Goal: Task Accomplishment & Management: Manage account settings

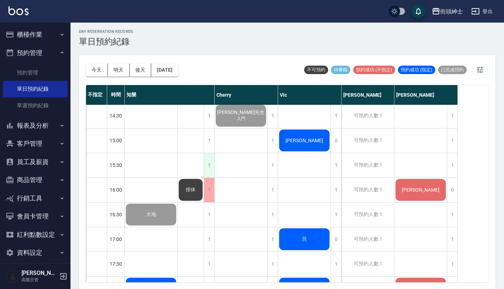
scroll to position [282, 0]
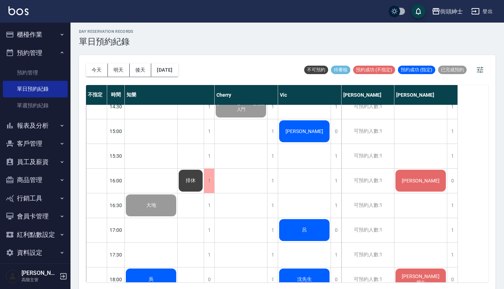
click at [177, 94] on div "排休" at bounding box center [151, 82] width 53 height 24
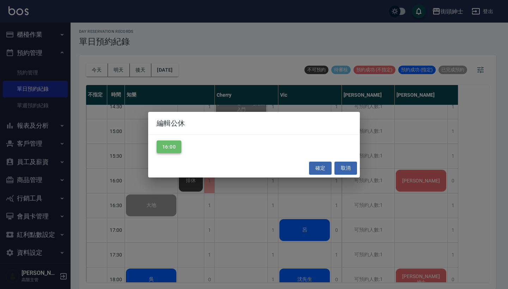
click at [174, 150] on button "16:00" at bounding box center [169, 146] width 25 height 13
click at [321, 167] on button "確定" at bounding box center [320, 168] width 23 height 13
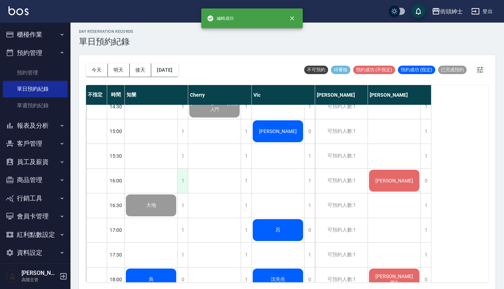
click at [180, 177] on div "1" at bounding box center [182, 181] width 11 height 24
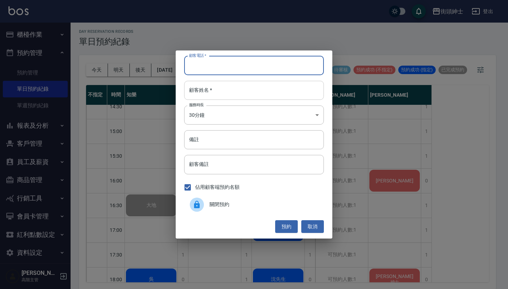
paste input "[PERSON_NAME]"
type input "[PERSON_NAME]"
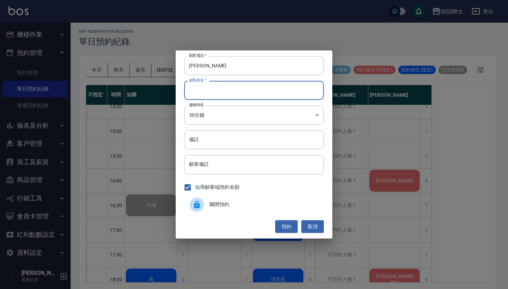
paste input "[PERSON_NAME]"
type input "[PERSON_NAME]"
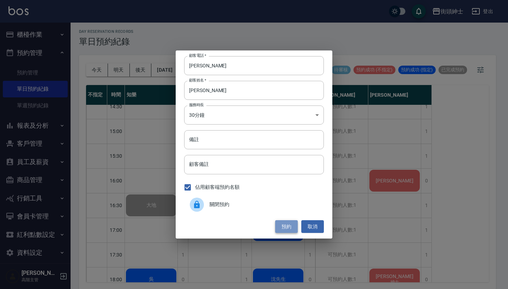
click at [287, 227] on button "預約" at bounding box center [286, 226] width 23 height 13
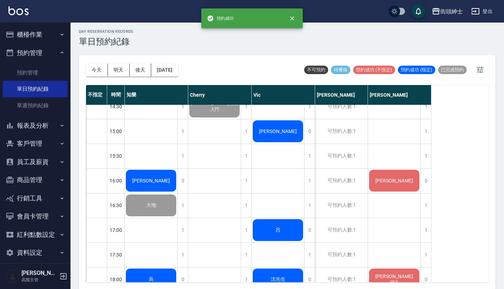
click at [163, 94] on div "[PERSON_NAME]" at bounding box center [151, 82] width 53 height 24
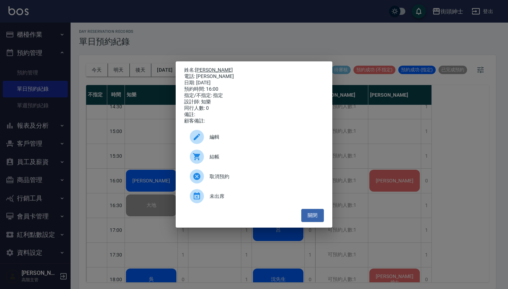
click at [205, 68] on link "[PERSON_NAME]" at bounding box center [214, 70] width 38 height 6
click at [347, 141] on div "姓名: 陳俊仰 電話: 陳俊仰 日期: 2025/08/20 預約時間: 16:00 指定/不指定: 指定 設計師: 知樂 同行人數: 0 備註: 顧客備註:…" at bounding box center [254, 144] width 508 height 289
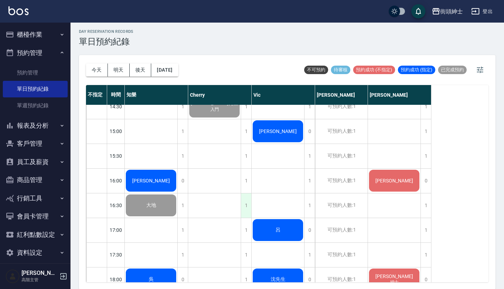
click at [247, 206] on div "1" at bounding box center [246, 205] width 11 height 24
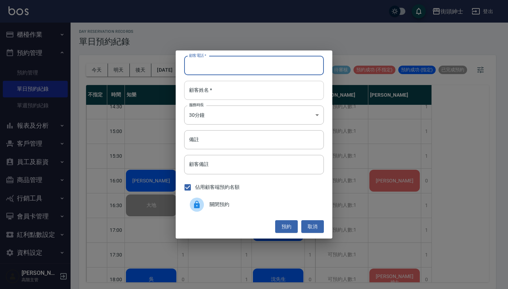
paste input "[PERSON_NAME]"
type input "[PERSON_NAME]"
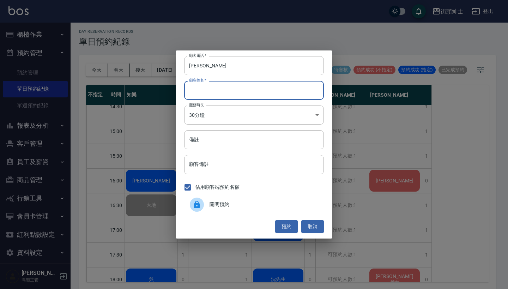
paste input "[PERSON_NAME]"
type input "[PERSON_NAME]"
click at [291, 228] on button "預約" at bounding box center [286, 226] width 23 height 13
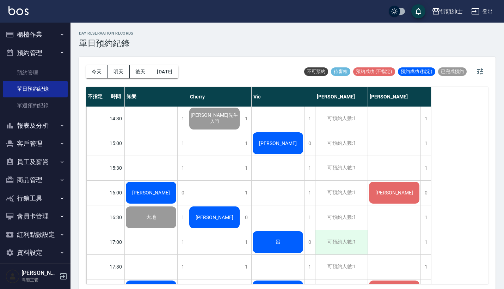
scroll to position [301, 0]
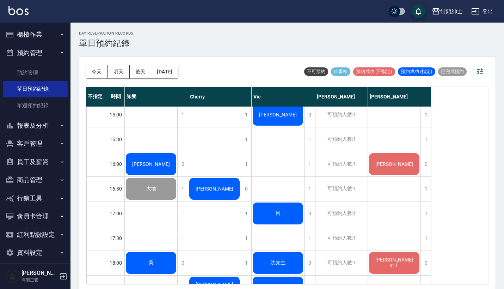
click at [177, 77] on div "[PERSON_NAME]" at bounding box center [151, 65] width 53 height 24
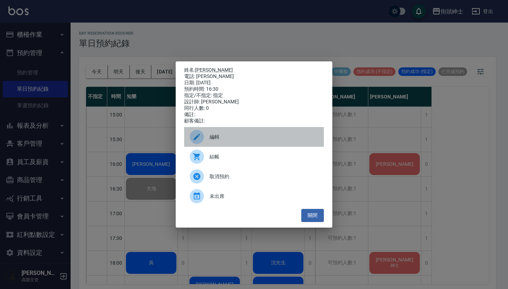
click at [247, 135] on div "編輯" at bounding box center [254, 137] width 140 height 20
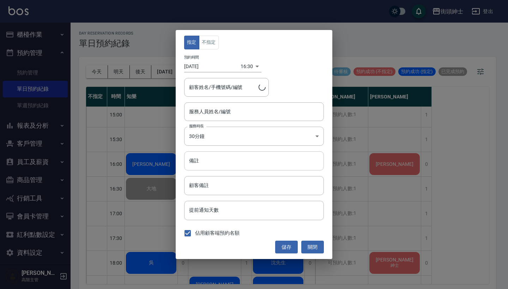
type input "Cherry(無代號)"
type input "陳俊仰/陳俊仰"
click at [243, 167] on input "備註" at bounding box center [254, 160] width 140 height 19
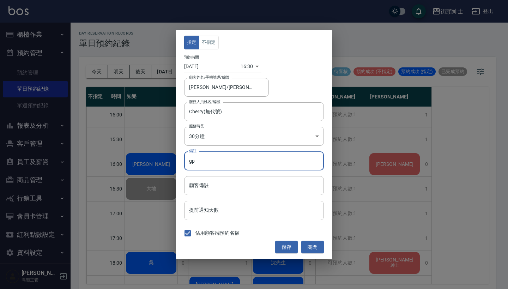
type input "g"
type input "身"
type input "紳士"
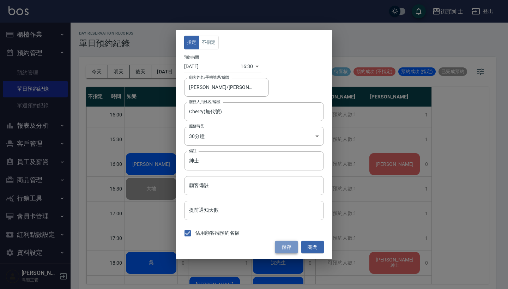
click at [288, 249] on button "儲存" at bounding box center [286, 247] width 23 height 13
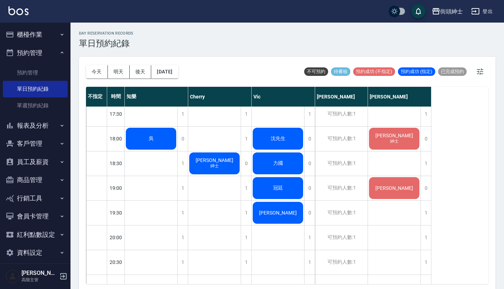
scroll to position [424, 0]
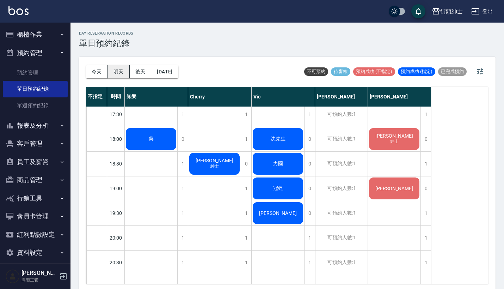
click at [120, 73] on button "明天" at bounding box center [119, 71] width 22 height 13
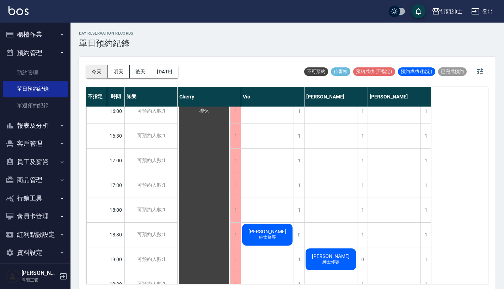
click at [98, 72] on button "今天" at bounding box center [97, 71] width 22 height 13
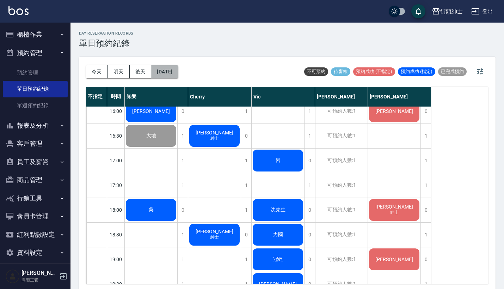
click at [178, 75] on button "[DATE]" at bounding box center [164, 71] width 27 height 13
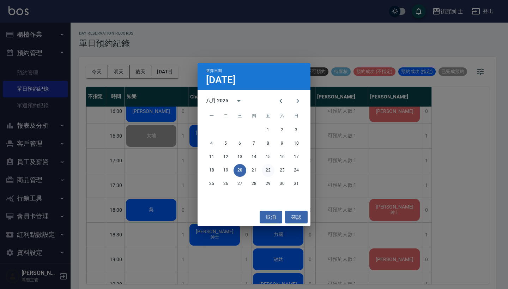
click at [267, 168] on button "22" at bounding box center [268, 170] width 13 height 13
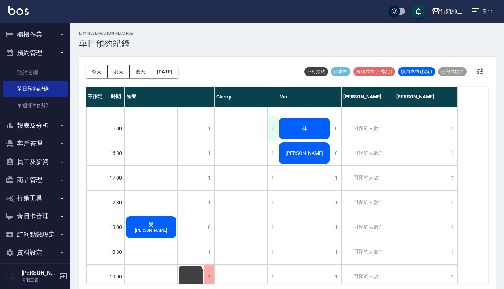
scroll to position [335, 0]
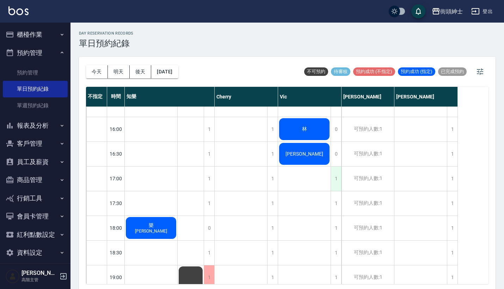
click at [338, 170] on div "1" at bounding box center [336, 179] width 11 height 24
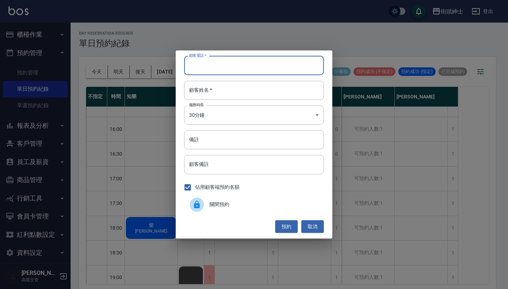
paste input "Kevin 電話： 0915190769"
type input "Kevin 電話： 0915190769"
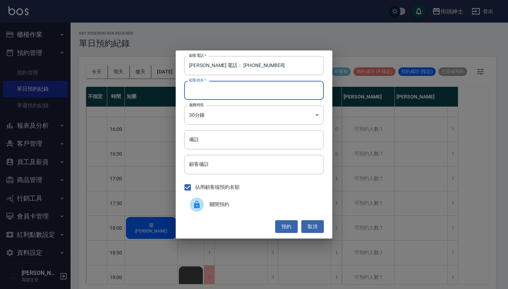
paste input "Kevin 電話： 0915190769"
type input "Kevin 電話： 0915190769"
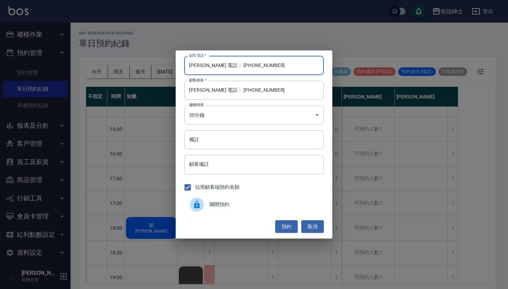
drag, startPoint x: 217, startPoint y: 66, endPoint x: 174, endPoint y: 61, distance: 43.3
click at [174, 61] on div "顧客電話   * Kevin 電話： 0915190769 顧客電話   * 顧客姓名   * Kevin 電話： 0915190769 顧客姓名   * 服…" at bounding box center [254, 144] width 508 height 289
type input "0915190769"
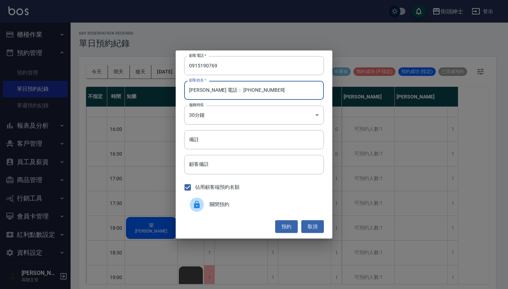
drag, startPoint x: 256, startPoint y: 90, endPoint x: 200, endPoint y: 91, distance: 56.5
click at [200, 91] on input "Kevin 電話： 0915190769" at bounding box center [254, 90] width 140 height 19
type input "Kevin"
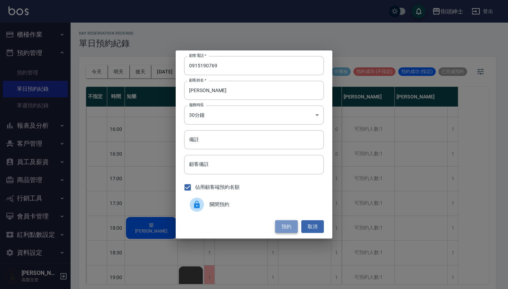
click at [284, 228] on button "預約" at bounding box center [286, 226] width 23 height 13
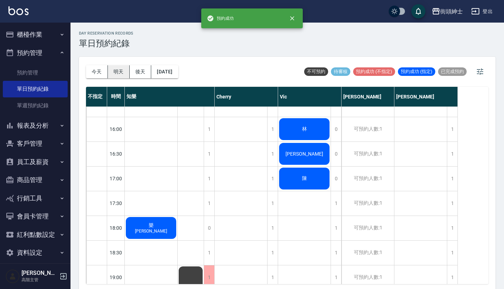
click at [120, 70] on button "明天" at bounding box center [119, 71] width 22 height 13
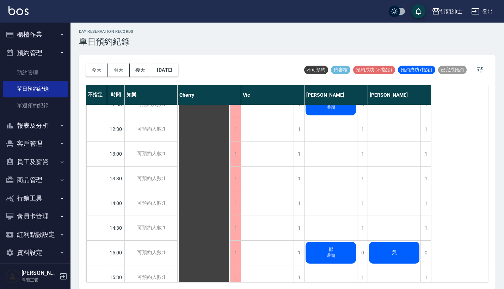
scroll to position [242, 0]
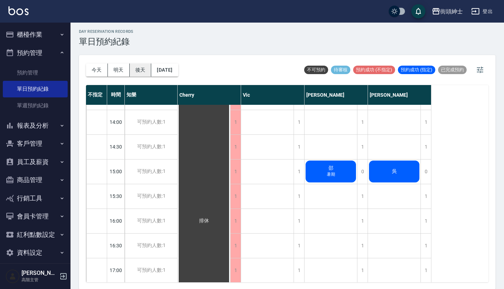
click at [137, 69] on button "後天" at bounding box center [141, 69] width 22 height 13
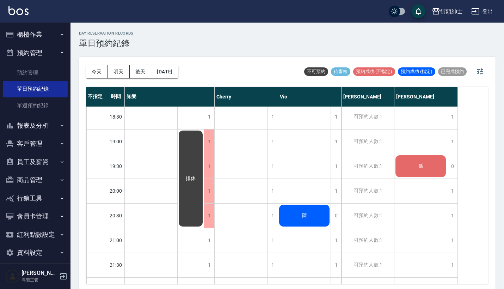
scroll to position [518, 0]
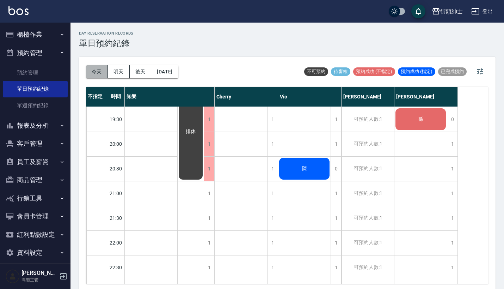
click at [99, 69] on button "今天" at bounding box center [97, 71] width 22 height 13
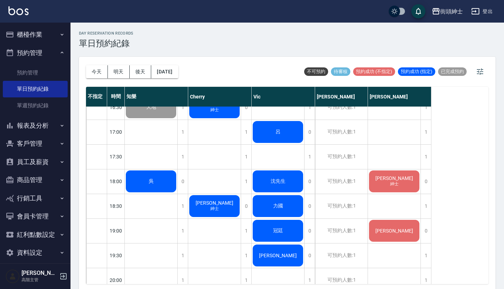
scroll to position [402, 0]
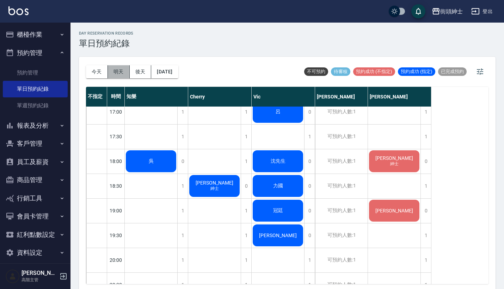
click at [114, 69] on button "明天" at bounding box center [119, 71] width 22 height 13
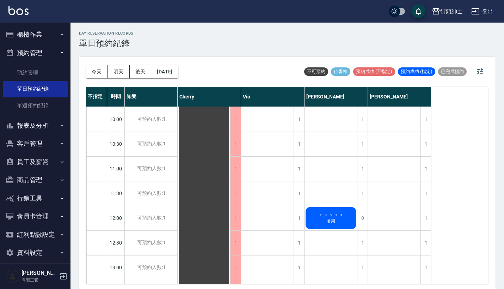
scroll to position [19, 0]
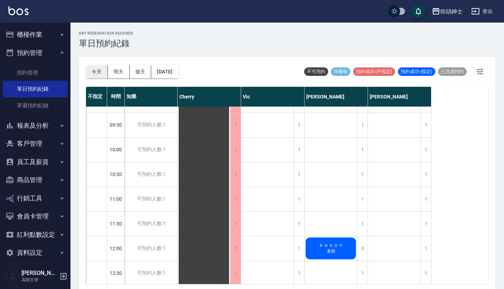
click at [96, 71] on button "今天" at bounding box center [97, 71] width 22 height 13
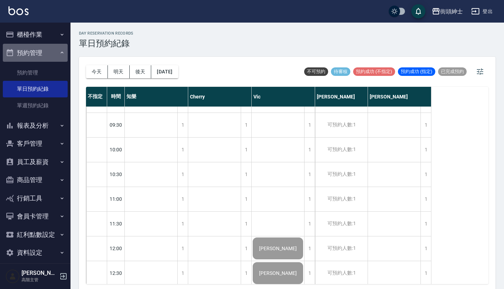
click at [53, 51] on button "預約管理" at bounding box center [35, 53] width 65 height 18
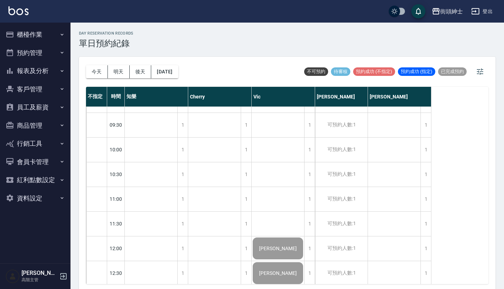
click at [41, 71] on button "報表及分析" at bounding box center [35, 71] width 65 height 18
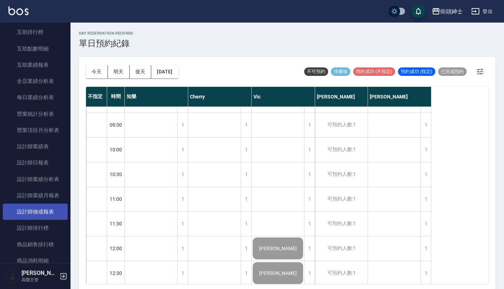
scroll to position [174, 0]
click at [38, 208] on link "設計師抽成報表" at bounding box center [35, 210] width 65 height 16
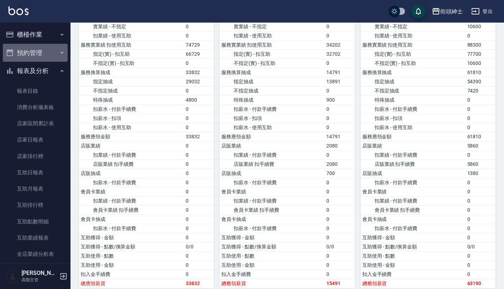
click at [48, 52] on button "預約管理" at bounding box center [35, 53] width 65 height 18
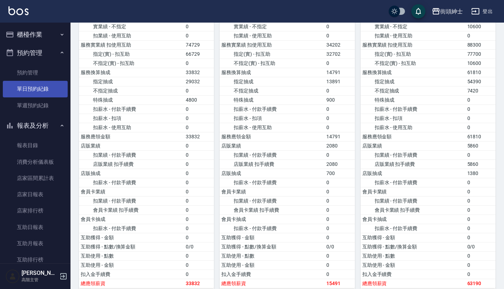
click at [44, 91] on link "單日預約紀錄" at bounding box center [35, 89] width 65 height 16
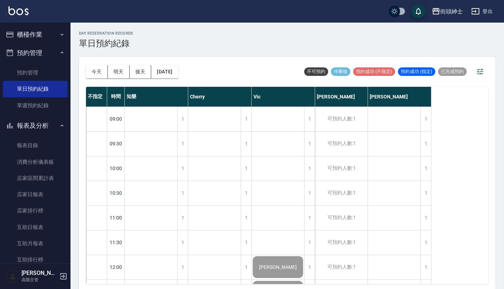
click at [47, 27] on button "櫃檯作業" at bounding box center [35, 34] width 65 height 18
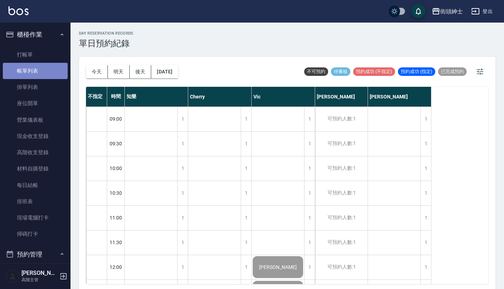
click at [47, 67] on link "帳單列表" at bounding box center [35, 71] width 65 height 16
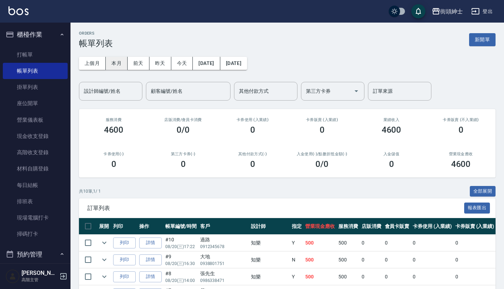
click at [118, 61] on button "本月" at bounding box center [117, 63] width 22 height 13
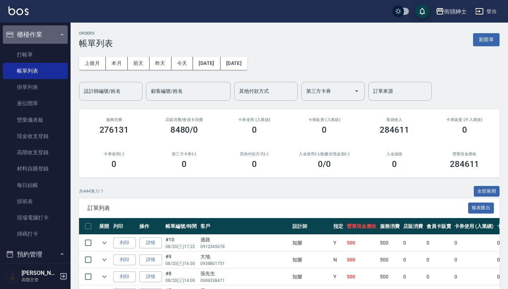
click at [59, 34] on icon "button" at bounding box center [62, 35] width 6 height 6
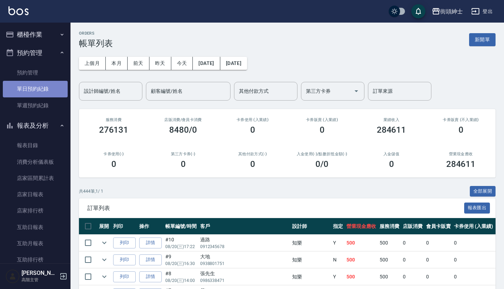
click at [38, 92] on link "單日預約紀錄" at bounding box center [35, 89] width 65 height 16
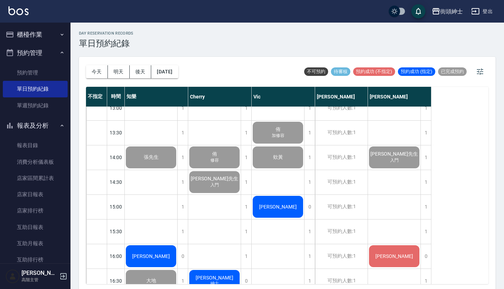
scroll to position [232, 0]
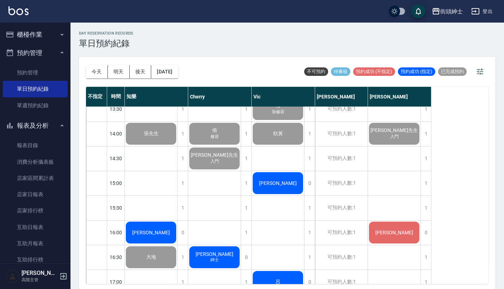
click at [177, 146] on div "[PERSON_NAME]" at bounding box center [151, 134] width 53 height 24
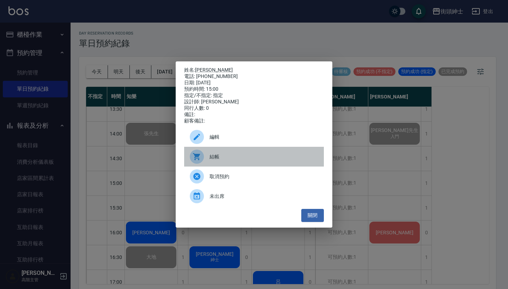
click at [250, 157] on span "結帳" at bounding box center [264, 156] width 109 height 7
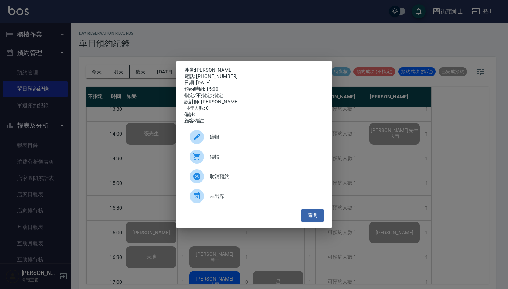
click at [136, 123] on div "姓名: 陳先生 電話: 0928731327 日期: 2025/08/20 預約時間: 15:00 指定/不指定: 指定 設計師: Vic 同行人數: 0 備…" at bounding box center [254, 144] width 508 height 289
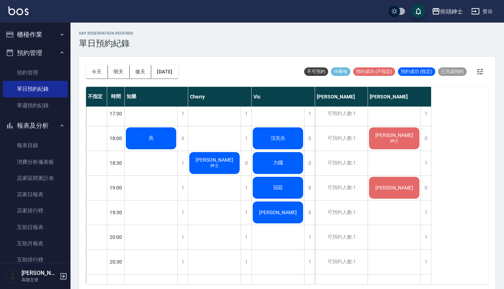
scroll to position [440, 0]
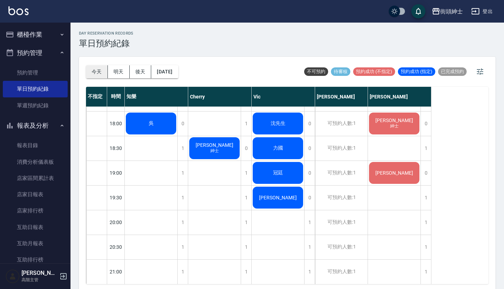
click at [99, 68] on button "今天" at bounding box center [97, 71] width 22 height 13
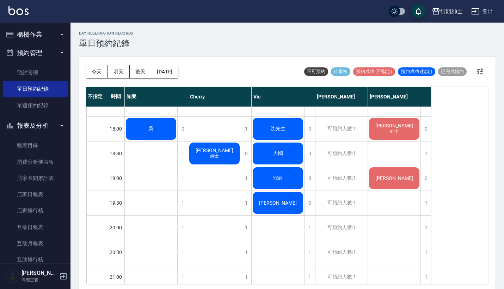
scroll to position [449, 0]
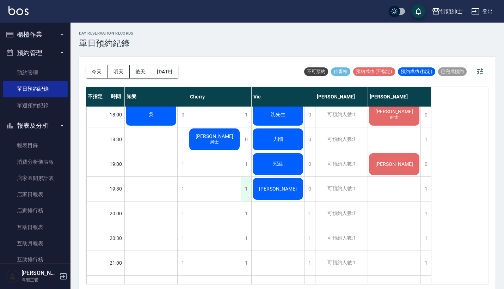
click at [244, 189] on div "1" at bounding box center [246, 189] width 11 height 24
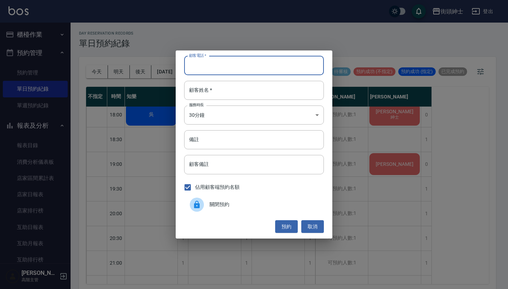
paste input "Ken 電話：0937080235"
type input "Ken 電話：0937080235"
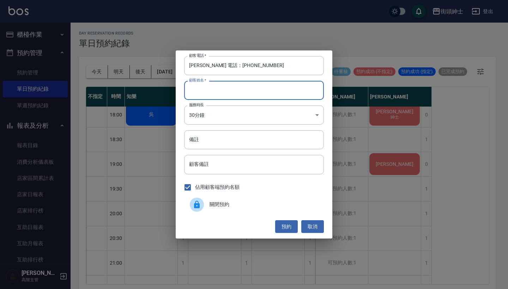
paste input "Ken 電話：0937080235"
type input "Ken 電話：0937080235"
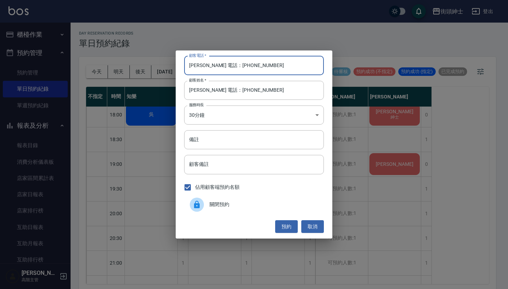
drag, startPoint x: 214, startPoint y: 67, endPoint x: 189, endPoint y: 71, distance: 25.5
click at [190, 71] on input "Ken 電話：0937080235" at bounding box center [254, 65] width 140 height 19
click at [206, 65] on input "Ken 電話：0937080235" at bounding box center [254, 65] width 140 height 19
drag, startPoint x: 212, startPoint y: 67, endPoint x: 134, endPoint y: 67, distance: 78.0
click at [135, 67] on div "顧客電話   * Ken 電話：0937080235 顧客電話   * 顧客姓名   * Ken 電話：0937080235 顧客姓名   * 服務時長 30…" at bounding box center [254, 144] width 508 height 289
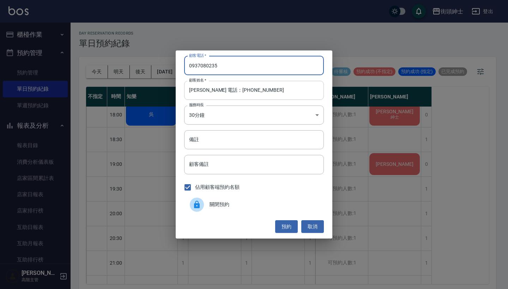
type input "0937080235"
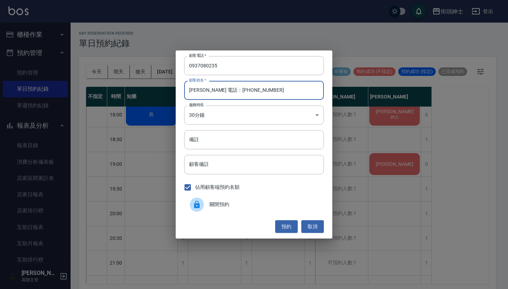
drag, startPoint x: 262, startPoint y: 91, endPoint x: 198, endPoint y: 91, distance: 64.6
click at [198, 91] on input "Ken 電話：0937080235" at bounding box center [254, 90] width 140 height 19
type input "[PERSON_NAME]"
click at [213, 134] on input "備註" at bounding box center [254, 139] width 140 height 19
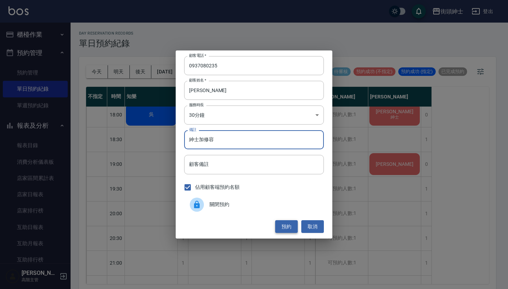
type input "紳士加修容"
click at [276, 226] on button "預約" at bounding box center [286, 226] width 23 height 13
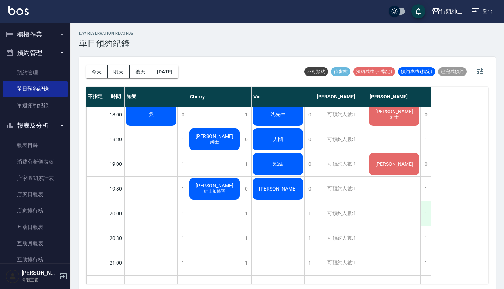
click at [425, 215] on div "1" at bounding box center [426, 213] width 11 height 24
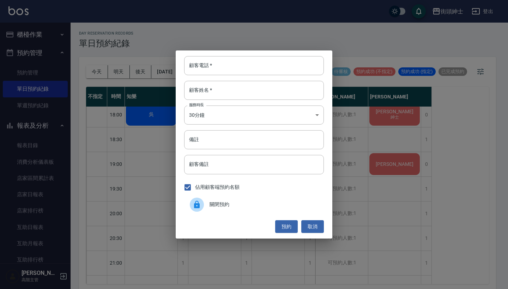
click at [277, 76] on div "顧客電話   * 顧客電話   * 顧客姓名   * 顧客姓名   * 服務時長 30分鐘 1 服務時長 備註 備註 顧客備註 顧客備註 佔用顧客端預約名額 …" at bounding box center [254, 144] width 157 height 188
paste input "Ken 電話：0937080235"
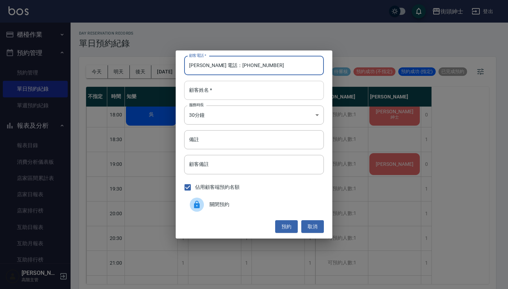
type input "Ken 電話：0937080235"
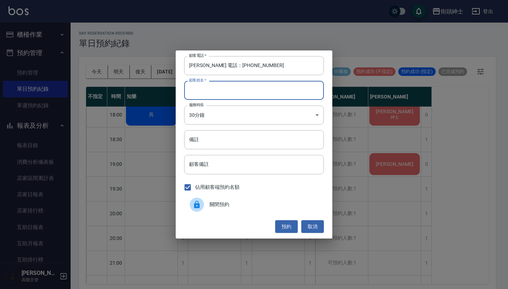
paste input "Ken 電話：0937080235"
type input "Ken 電話：0937080235"
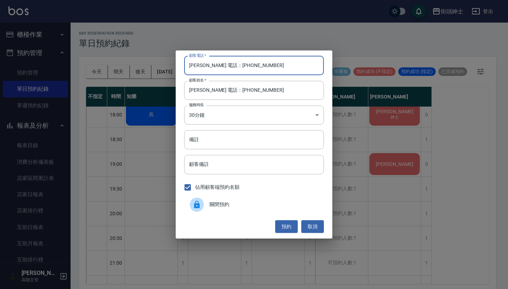
drag, startPoint x: 213, startPoint y: 66, endPoint x: 128, endPoint y: 64, distance: 85.7
click at [128, 64] on div "顧客電話   * Ken 電話：0937080235 顧客電話   * 顧客姓名   * Ken 電話：0937080235 顧客姓名   * 服務時長 30…" at bounding box center [254, 144] width 508 height 289
type input "0937080235"
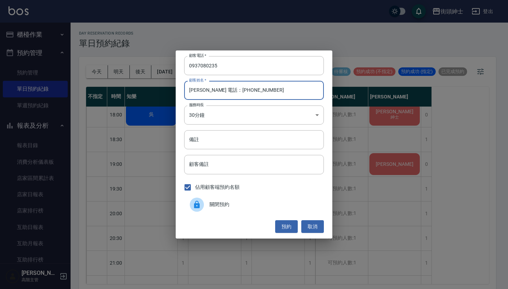
drag, startPoint x: 258, startPoint y: 96, endPoint x: 197, endPoint y: 86, distance: 62.2
click at [197, 86] on input "Ken 電話：0937080235" at bounding box center [254, 90] width 140 height 19
click at [263, 89] on input "Ken 電話：0937080235" at bounding box center [254, 90] width 140 height 19
drag, startPoint x: 263, startPoint y: 89, endPoint x: 200, endPoint y: 91, distance: 63.2
click at [200, 91] on input "Ken 電話：0937080235" at bounding box center [254, 90] width 140 height 19
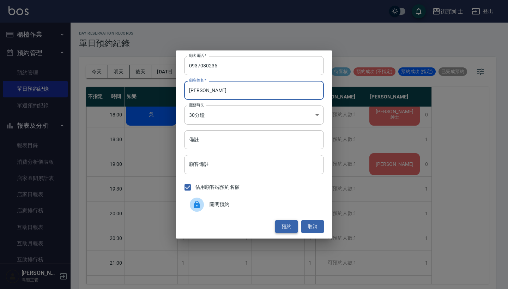
type input "[PERSON_NAME]"
click at [290, 227] on button "預約" at bounding box center [286, 226] width 23 height 13
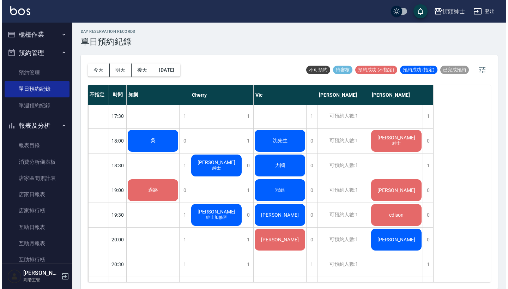
scroll to position [421, 0]
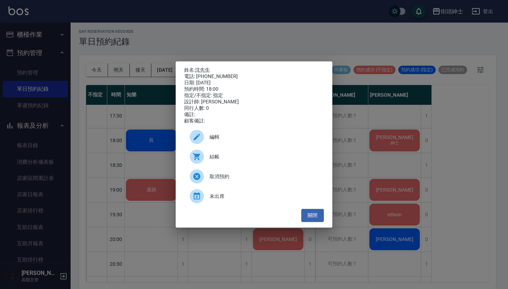
click at [146, 140] on div "姓名: [PERSON_NAME]先生 電話: [PHONE_NUMBER] 日期: [DATE] 預約時間: 18:00 指定/不指定: 指定 設計師: […" at bounding box center [254, 144] width 508 height 289
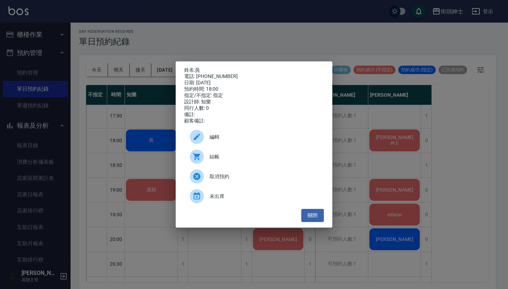
click at [248, 155] on div "結帳" at bounding box center [254, 157] width 140 height 20
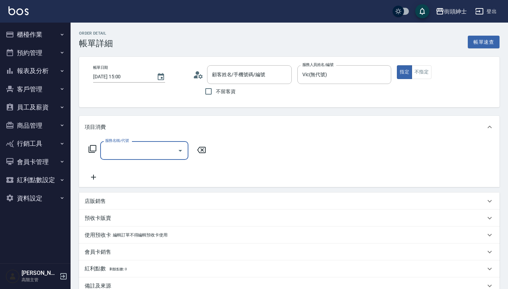
type input "陳先生/0928731327/null"
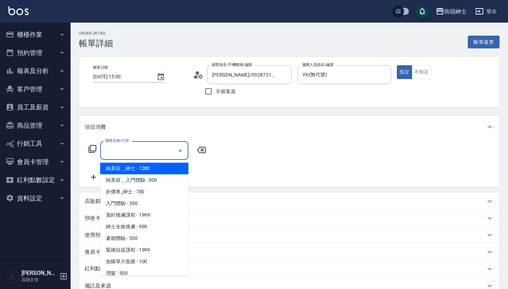
click at [145, 144] on input "服務名稱/代號" at bounding box center [138, 150] width 71 height 12
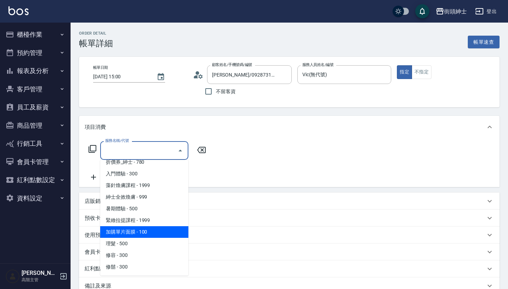
scroll to position [30, 0]
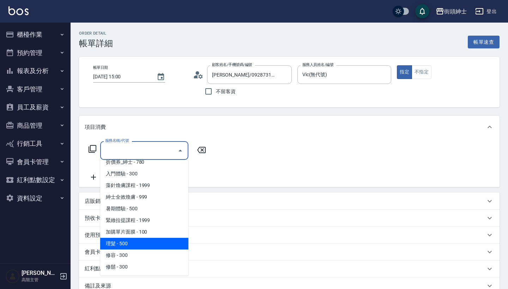
click at [136, 238] on span "理髮 - 500" at bounding box center [144, 244] width 88 height 12
type input "理髮(A02)"
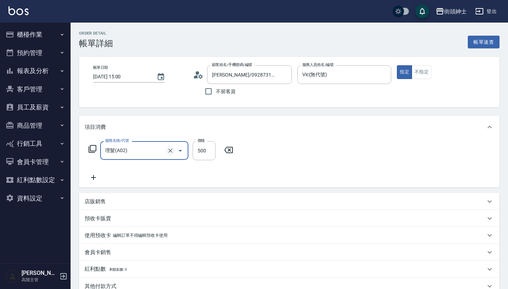
click at [171, 151] on icon "Clear" at bounding box center [170, 151] width 4 height 4
click at [181, 151] on icon "Open" at bounding box center [180, 150] width 8 height 8
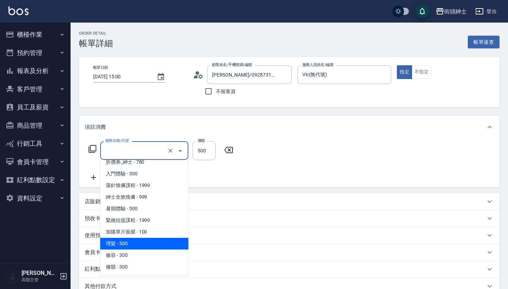
click at [150, 247] on span "理髮 - 500" at bounding box center [144, 244] width 88 height 12
type input "理髮(A02)"
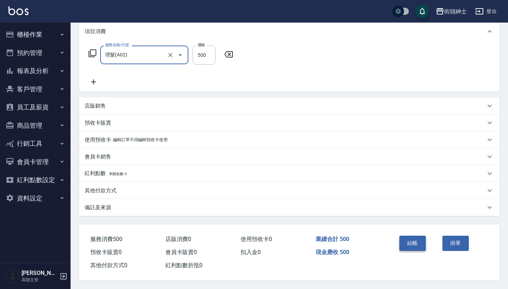
scroll to position [99, 0]
click at [413, 236] on button "結帳" at bounding box center [412, 243] width 26 height 15
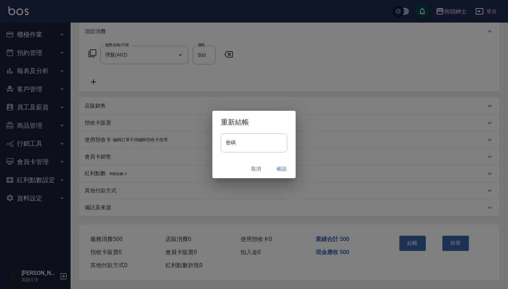
click at [286, 168] on button "確認" at bounding box center [281, 168] width 23 height 13
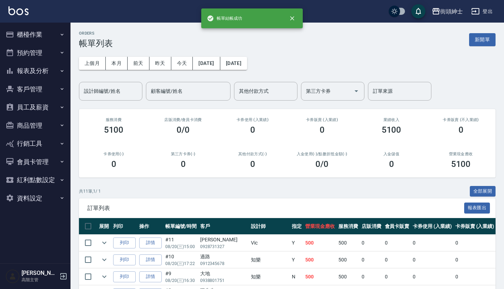
click at [53, 54] on button "預約管理" at bounding box center [35, 53] width 65 height 18
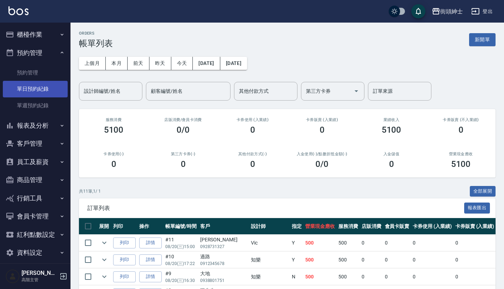
click at [47, 83] on link "單日預約紀錄" at bounding box center [35, 89] width 65 height 16
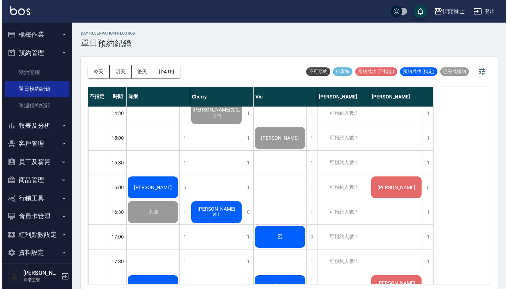
scroll to position [280, 0]
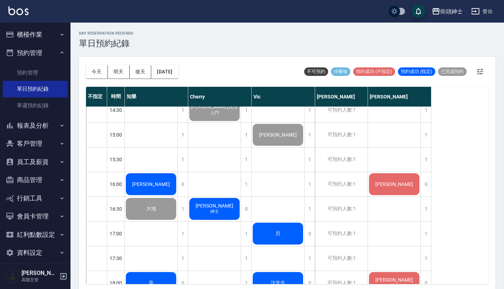
click at [162, 97] on div "[PERSON_NAME]" at bounding box center [151, 85] width 53 height 24
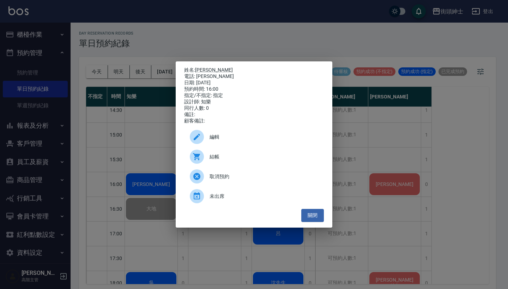
click at [220, 164] on div "結帳" at bounding box center [254, 157] width 140 height 20
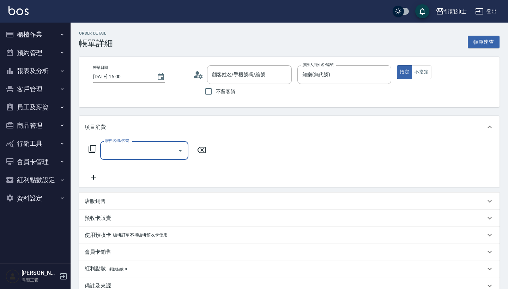
type input "陳俊仰/陳俊仰/null"
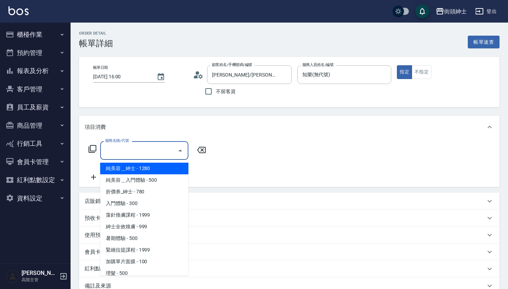
click at [148, 149] on input "服務名稱/代號" at bounding box center [138, 150] width 71 height 12
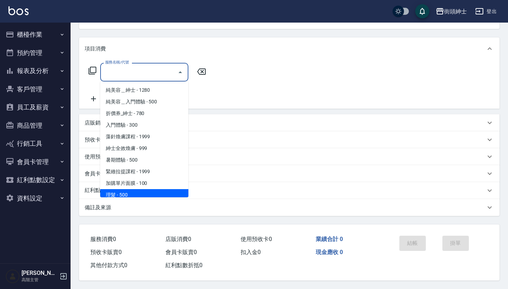
click at [149, 190] on span "理髮 - 500" at bounding box center [144, 195] width 88 height 12
type input "理髮(A02)"
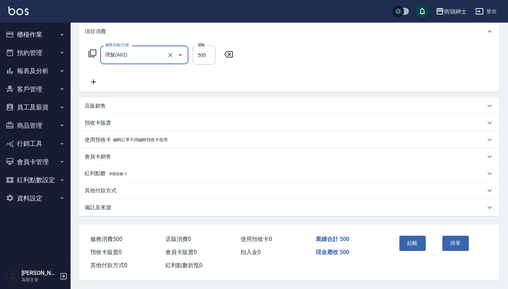
scroll to position [99, 0]
click at [414, 242] on button "結帳" at bounding box center [412, 243] width 26 height 15
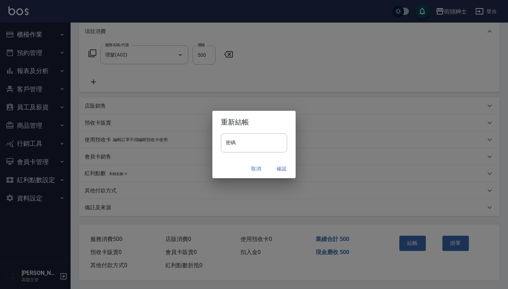
click at [279, 164] on button "確認" at bounding box center [281, 168] width 23 height 13
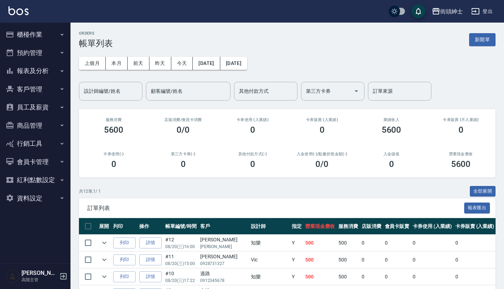
click at [43, 54] on button "預約管理" at bounding box center [35, 53] width 65 height 18
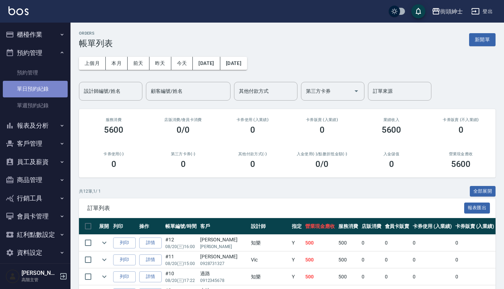
click at [43, 86] on link "單日預約紀錄" at bounding box center [35, 89] width 65 height 16
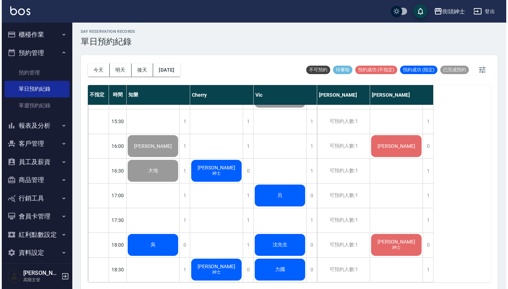
scroll to position [316, 0]
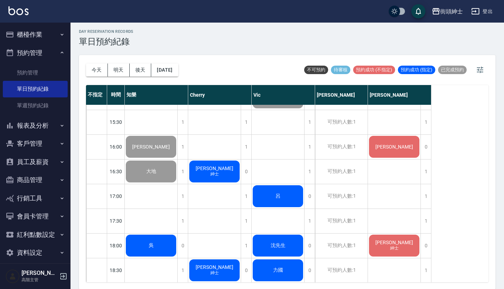
click at [160, 51] on span "[PERSON_NAME]" at bounding box center [152, 48] width 18 height 6
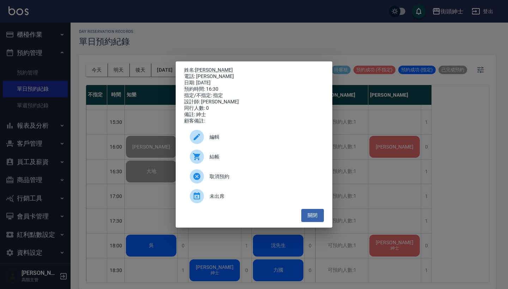
click at [224, 154] on div "結帳" at bounding box center [254, 157] width 140 height 20
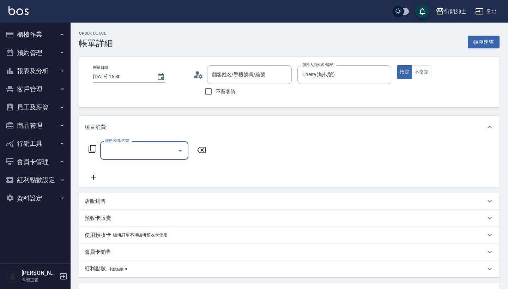
type input "[PERSON_NAME]/[PERSON_NAME]/null"
click at [139, 148] on input "服務名稱/代號" at bounding box center [138, 150] width 71 height 12
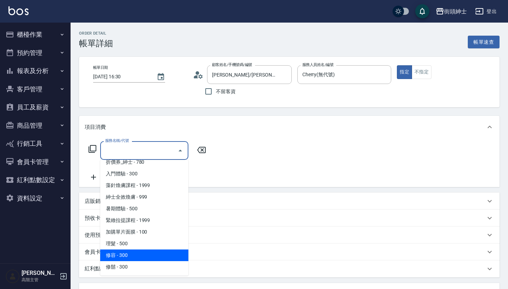
scroll to position [30, 0]
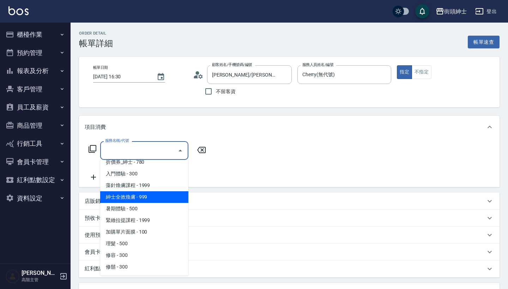
click at [170, 199] on span "紳士全效煥膚 - 999" at bounding box center [144, 197] width 88 height 12
type input "紳士全效煥膚"
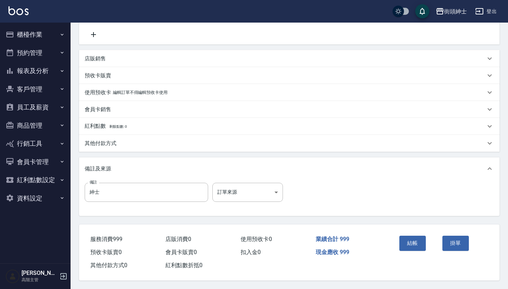
scroll to position [146, 0]
click at [406, 241] on button "結帳" at bounding box center [412, 243] width 26 height 15
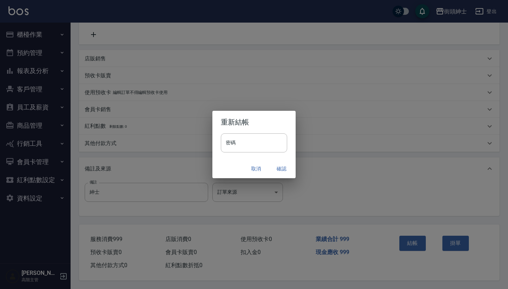
click at [285, 166] on button "確認" at bounding box center [281, 168] width 23 height 13
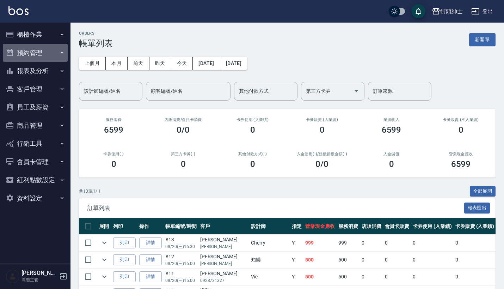
click at [66, 54] on button "預約管理" at bounding box center [35, 53] width 65 height 18
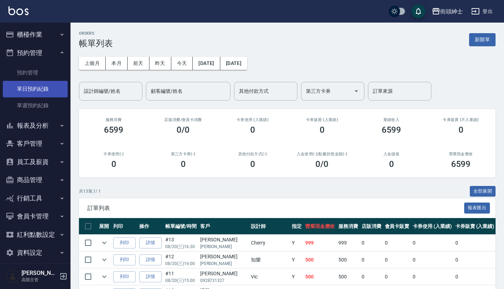
click at [51, 88] on link "單日預約紀錄" at bounding box center [35, 89] width 65 height 16
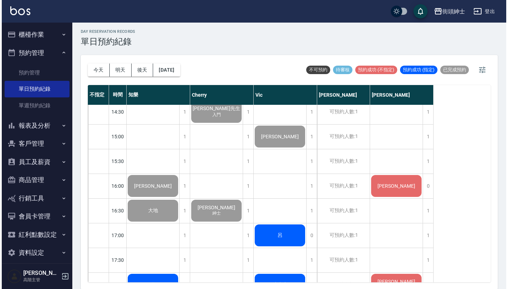
scroll to position [288, 0]
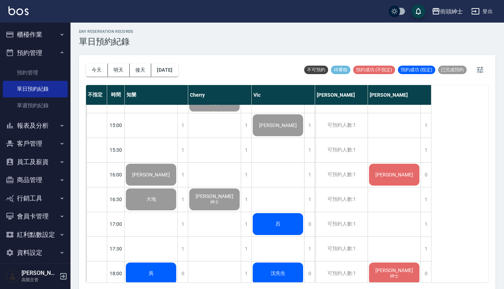
click at [177, 88] on div "[PERSON_NAME]" at bounding box center [151, 76] width 53 height 24
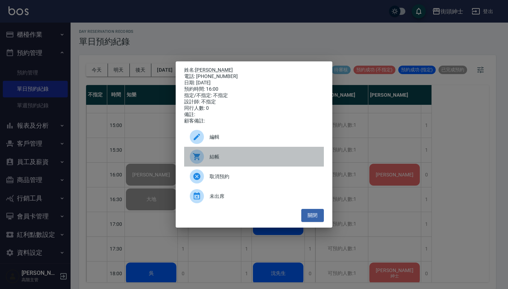
click at [287, 161] on span "結帳" at bounding box center [264, 156] width 109 height 7
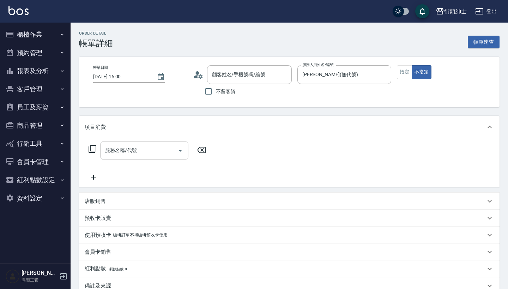
type input "[PERSON_NAME]/0968309024/null"
click at [129, 147] on div "服務名稱/代號 服務名稱/代號" at bounding box center [144, 150] width 88 height 19
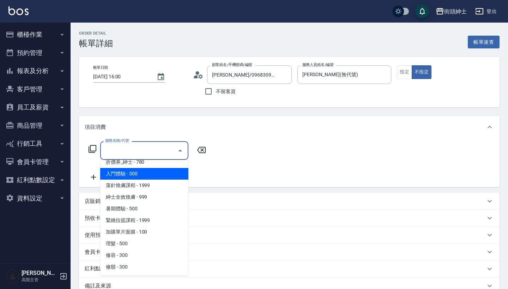
scroll to position [30, 0]
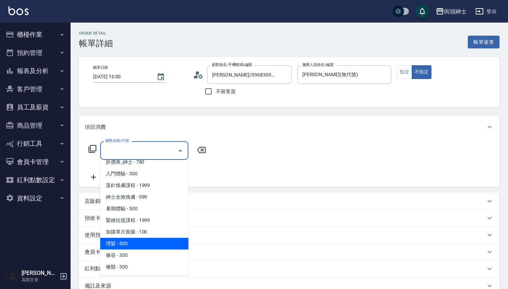
click at [138, 247] on span "理髮 - 500" at bounding box center [144, 244] width 88 height 12
type input "理髮(A02)"
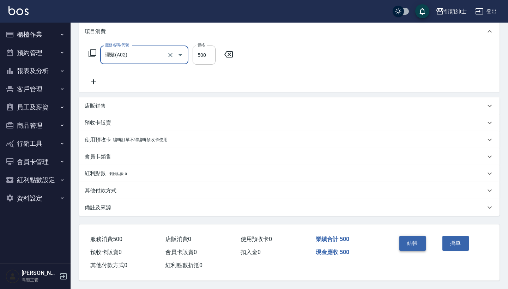
scroll to position [99, 0]
click at [417, 244] on button "結帳" at bounding box center [412, 243] width 26 height 15
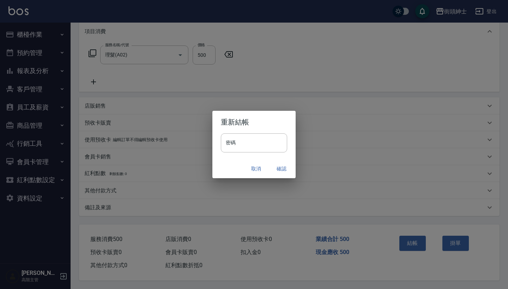
click at [279, 166] on button "確認" at bounding box center [281, 168] width 23 height 13
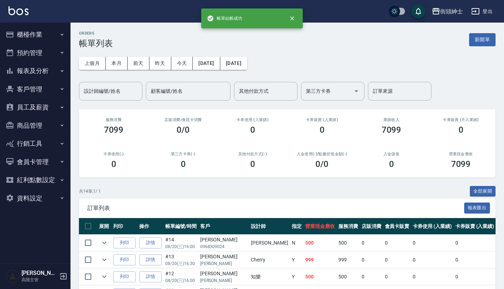
scroll to position [0, 0]
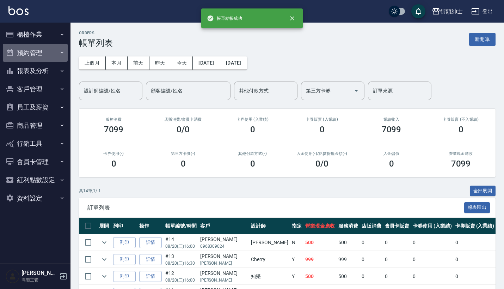
click at [48, 50] on button "預約管理" at bounding box center [35, 53] width 65 height 18
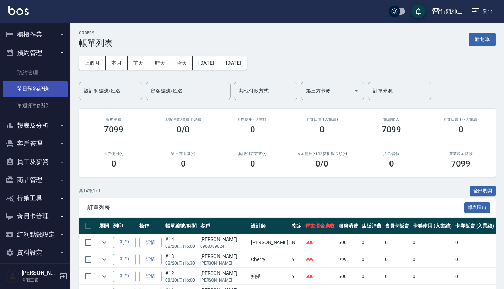
click at [50, 88] on link "單日預約紀錄" at bounding box center [35, 89] width 65 height 16
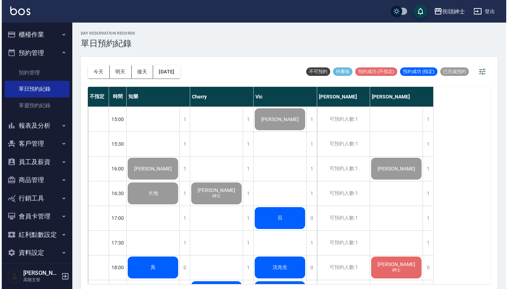
scroll to position [332, 0]
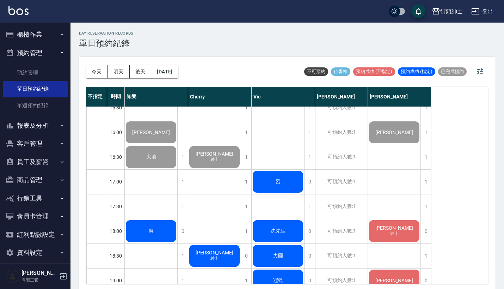
click at [160, 37] on span "呂" at bounding box center [152, 33] width 18 height 6
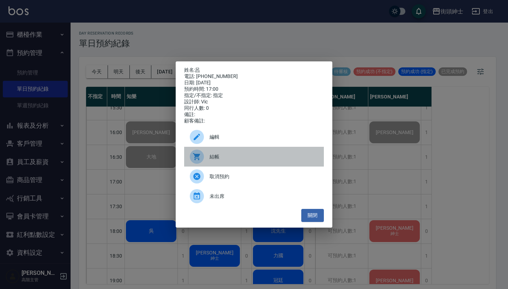
click at [247, 157] on span "結帳" at bounding box center [264, 156] width 109 height 7
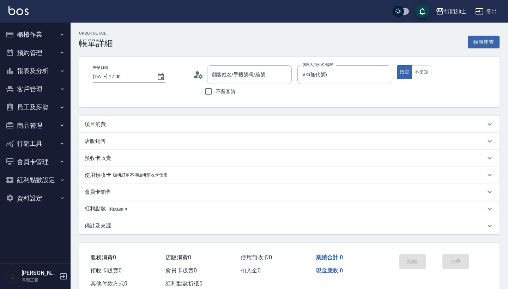
type input "呂/0906146736/null"
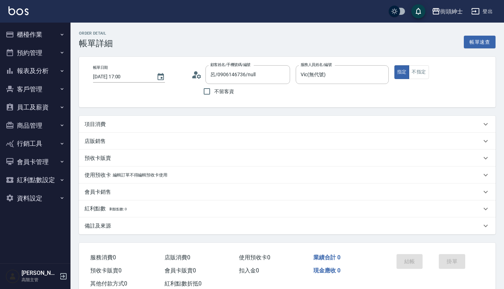
click at [272, 127] on div "項目消費" at bounding box center [283, 124] width 397 height 7
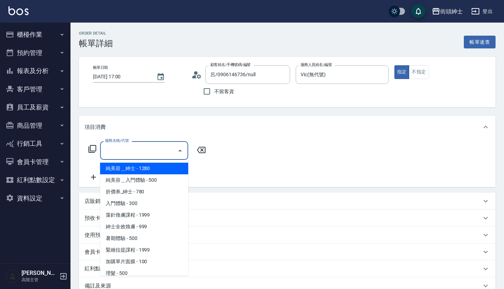
click at [155, 148] on input "服務名稱/代號" at bounding box center [138, 150] width 71 height 12
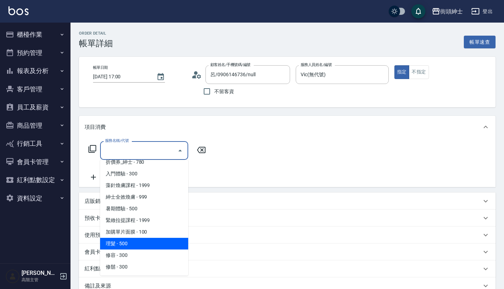
scroll to position [30, 0]
click at [149, 244] on span "理髮 - 500" at bounding box center [144, 244] width 88 height 12
type input "理髮(A02)"
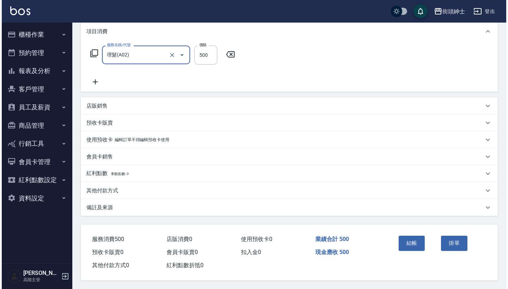
scroll to position [99, 0]
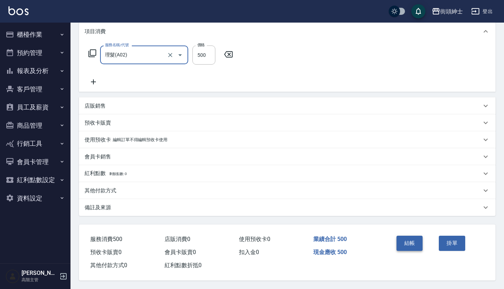
click at [407, 238] on button "結帳" at bounding box center [410, 243] width 26 height 15
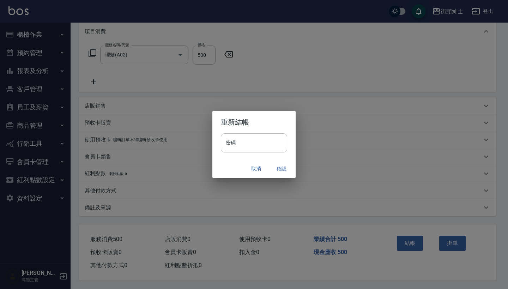
click at [283, 169] on button "確認" at bounding box center [281, 168] width 23 height 13
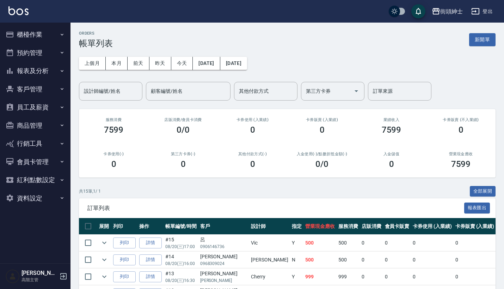
click at [54, 53] on button "預約管理" at bounding box center [35, 53] width 65 height 18
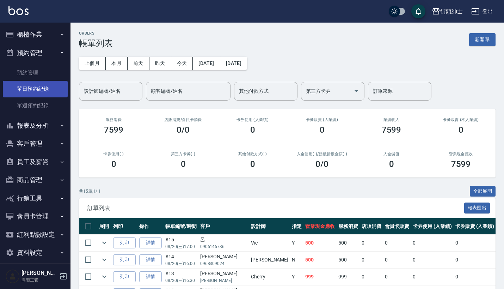
click at [41, 90] on link "單日預約紀錄" at bounding box center [35, 89] width 65 height 16
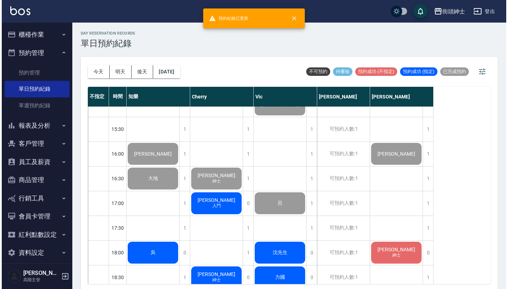
scroll to position [319, 0]
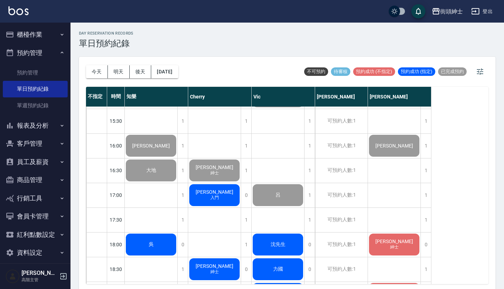
click at [19, 32] on button "櫃檯作業" at bounding box center [35, 34] width 65 height 18
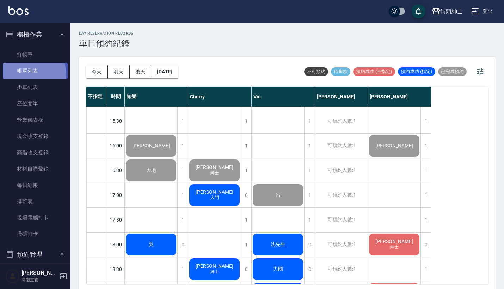
click at [28, 74] on link "帳單列表" at bounding box center [35, 71] width 65 height 16
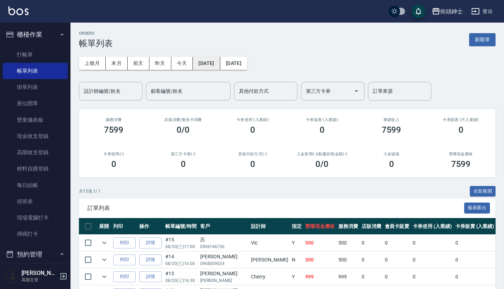
click at [220, 65] on button "[DATE]" at bounding box center [206, 63] width 27 height 13
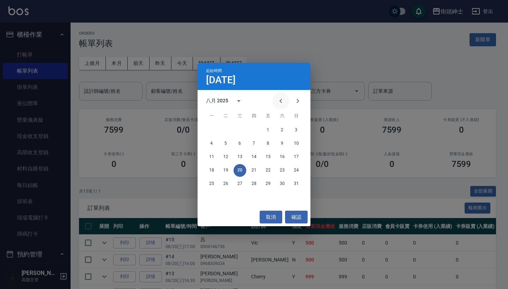
click at [285, 97] on icon "Previous month" at bounding box center [281, 101] width 8 height 8
click at [250, 130] on button "1" at bounding box center [254, 130] width 13 height 13
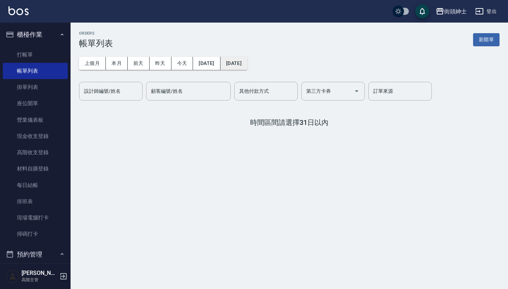
click at [247, 59] on button "[DATE]" at bounding box center [233, 63] width 27 height 13
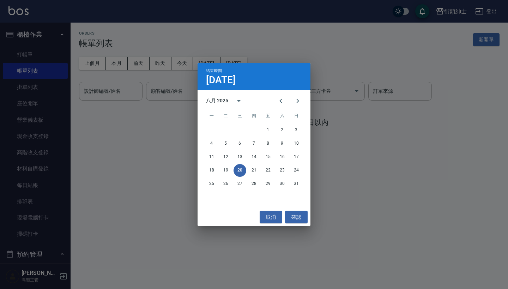
click at [356, 74] on div "結束時間 8月20日 八月 2025 一 二 三 四 五 六 日 1 2 3 4 5 6 7 8 9 10 11 12 13 14 15 16 17 18 1…" at bounding box center [254, 144] width 508 height 289
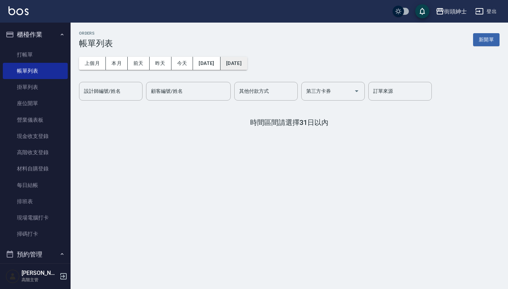
click at [247, 65] on button "[DATE]" at bounding box center [233, 63] width 27 height 13
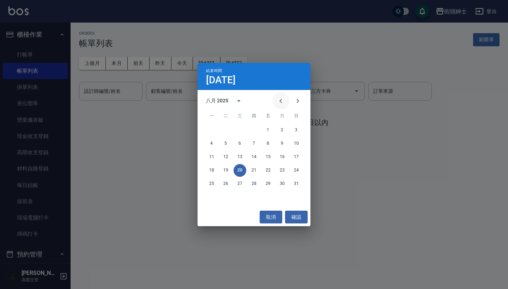
click at [283, 96] on button "Previous month" at bounding box center [280, 100] width 17 height 17
click at [282, 185] on button "31" at bounding box center [282, 183] width 13 height 13
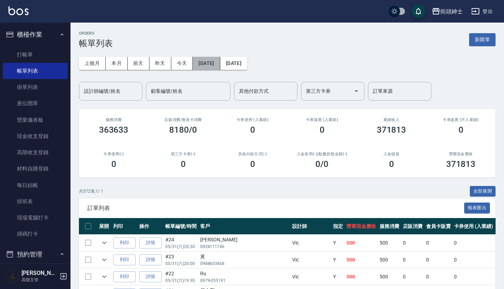
click at [220, 61] on button "2025/05/01" at bounding box center [206, 63] width 27 height 13
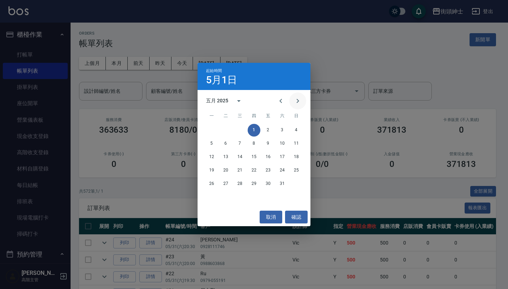
click at [300, 98] on icon "Next month" at bounding box center [298, 101] width 8 height 8
click at [297, 97] on icon "Next month" at bounding box center [298, 101] width 8 height 8
click at [283, 97] on icon "Previous month" at bounding box center [281, 101] width 8 height 8
click at [298, 131] on button "1" at bounding box center [296, 130] width 13 height 13
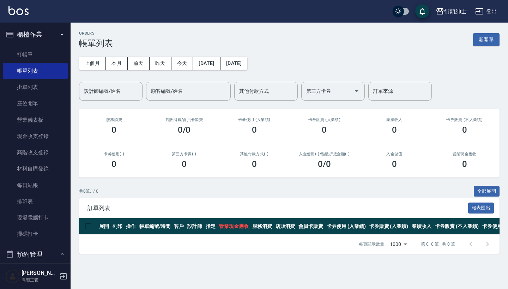
click at [247, 65] on button "2025/06/01" at bounding box center [233, 63] width 27 height 13
click at [247, 63] on button "2025/06/01" at bounding box center [233, 63] width 27 height 13
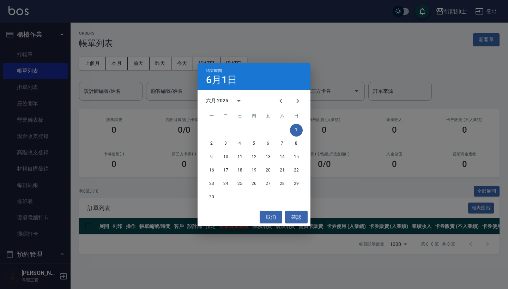
click at [206, 202] on div "30" at bounding box center [254, 197] width 113 height 13
click at [210, 199] on button "30" at bounding box center [211, 197] width 13 height 13
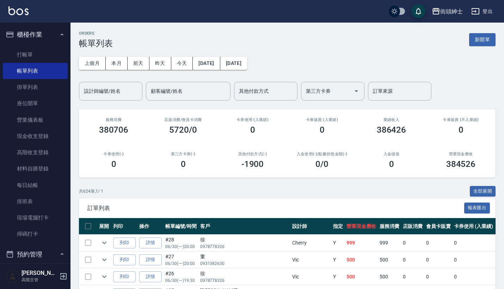
click at [49, 32] on button "櫃檯作業" at bounding box center [35, 34] width 65 height 18
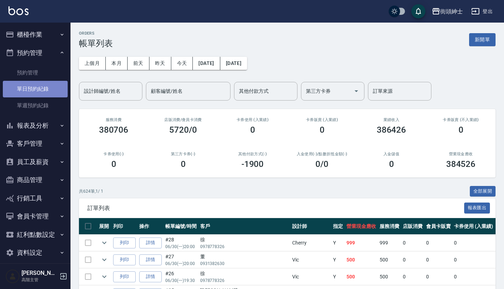
click at [39, 89] on link "單日預約紀錄" at bounding box center [35, 89] width 65 height 16
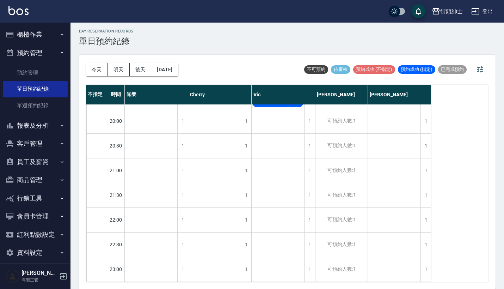
scroll to position [2, 0]
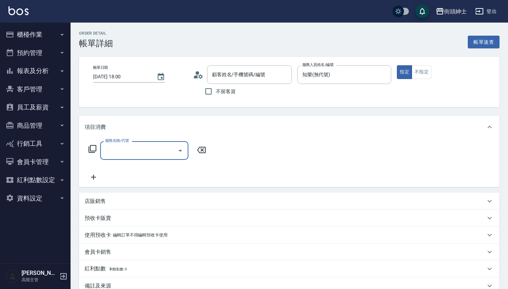
type input "[PERSON_NAME]/0906130369/"
click at [137, 143] on div "服務名稱/代號" at bounding box center [144, 150] width 88 height 19
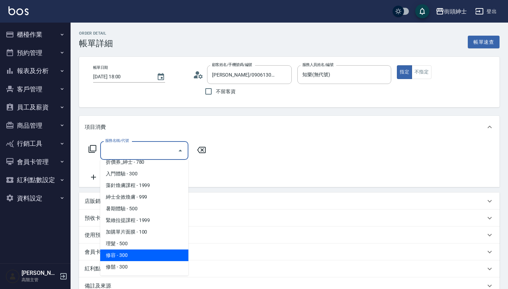
scroll to position [30, 0]
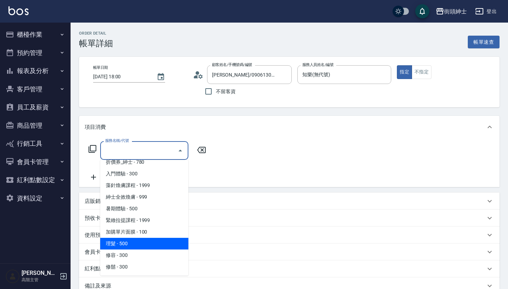
click at [149, 241] on span "理髮 - 500" at bounding box center [144, 244] width 88 height 12
type input "理髮(A02)"
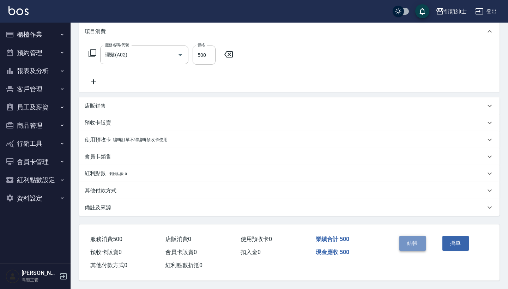
click at [413, 237] on button "結帳" at bounding box center [412, 243] width 26 height 15
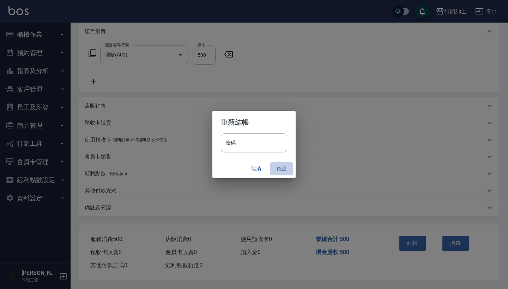
click at [279, 165] on button "確認" at bounding box center [281, 168] width 23 height 13
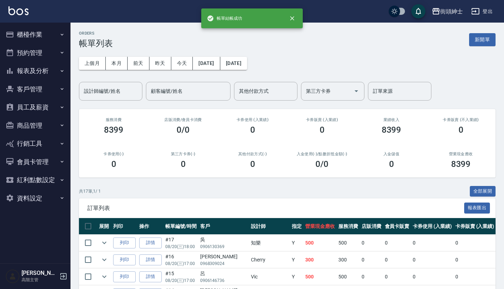
click at [50, 51] on button "預約管理" at bounding box center [35, 53] width 65 height 18
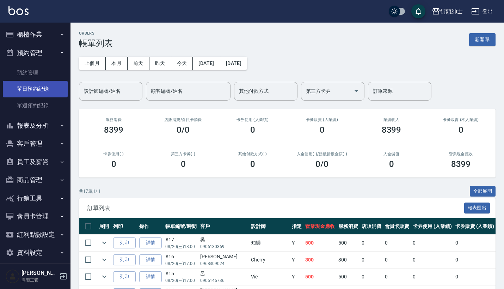
click at [50, 86] on link "單日預約紀錄" at bounding box center [35, 89] width 65 height 16
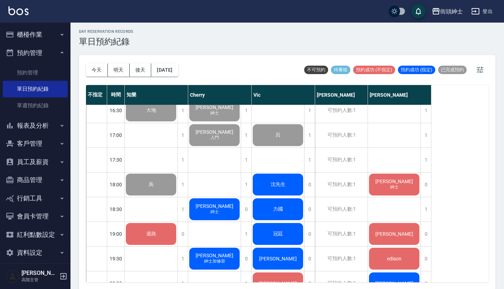
scroll to position [382, 0]
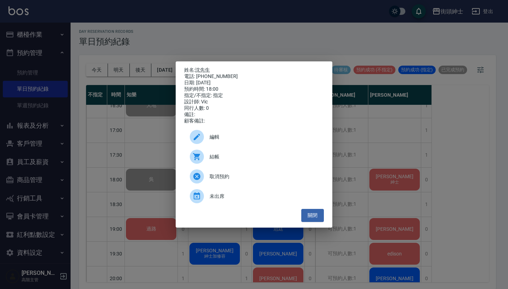
click at [238, 157] on span "結帳" at bounding box center [264, 156] width 109 height 7
click at [405, 187] on div "姓名: [PERSON_NAME]先生 電話: [PHONE_NUMBER] 日期: [DATE] 預約時間: 18:00 指定/不指定: 指定 設計師: […" at bounding box center [254, 144] width 508 height 289
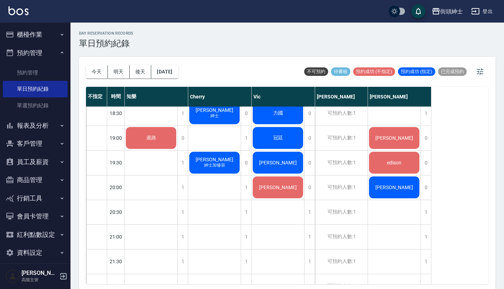
scroll to position [471, 0]
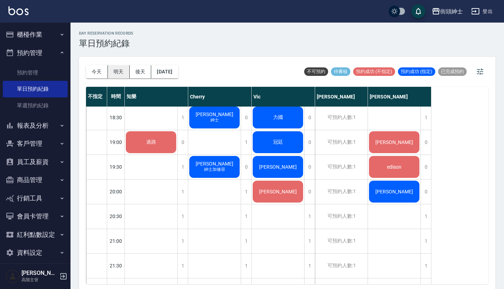
click at [117, 67] on button "明天" at bounding box center [119, 71] width 22 height 13
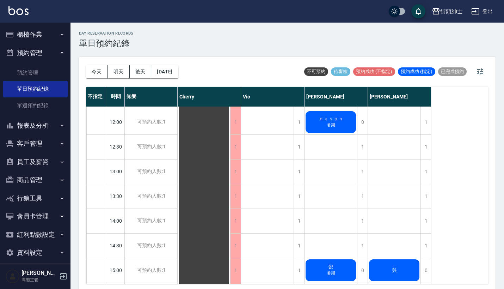
scroll to position [140, 0]
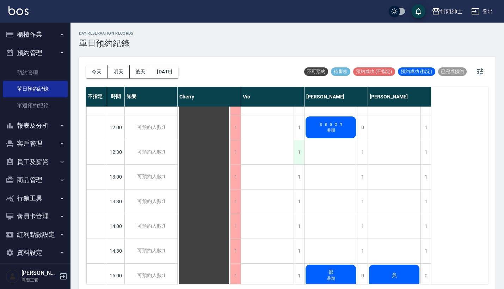
click at [296, 150] on div "1" at bounding box center [299, 152] width 11 height 24
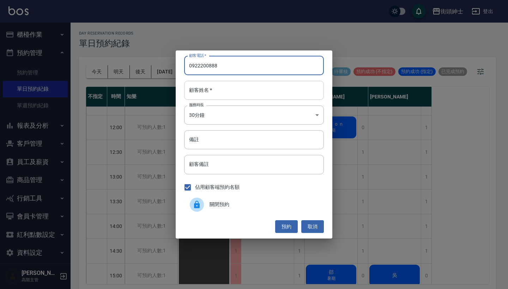
type input "0922200888"
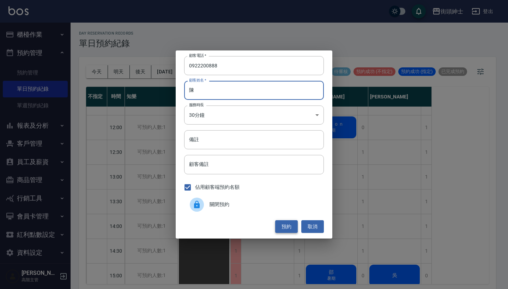
type input "陳"
click at [289, 226] on button "預約" at bounding box center [286, 226] width 23 height 13
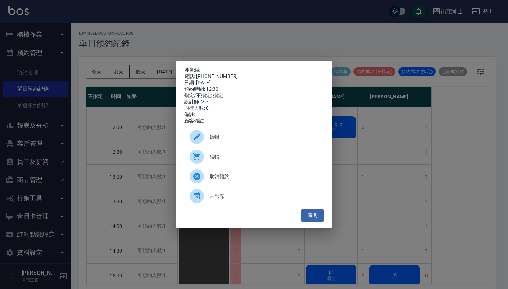
drag, startPoint x: 229, startPoint y: 74, endPoint x: 197, endPoint y: 68, distance: 32.0
click at [197, 68] on div "姓名: 陳 電話: [PHONE_NUMBER] 日期: [DATE] 預約時間: 12:30 指定/不指定: 指定 設計師: [PERSON_NAME] 同…" at bounding box center [254, 95] width 140 height 57
copy div "姓名: 陳 電話: [PHONE_NUMBER]"
click at [372, 41] on div "姓名: 陳 電話: [PHONE_NUMBER] 日期: [DATE] 預約時間: 12:30 指定/不指定: 指定 設計師: [PERSON_NAME] 同…" at bounding box center [254, 144] width 508 height 289
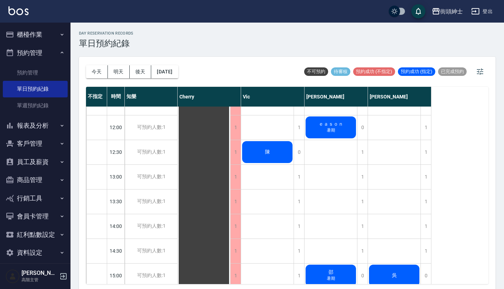
scroll to position [131, 0]
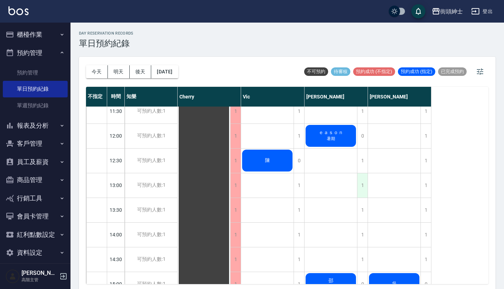
click at [362, 182] on div "1" at bounding box center [362, 185] width 11 height 24
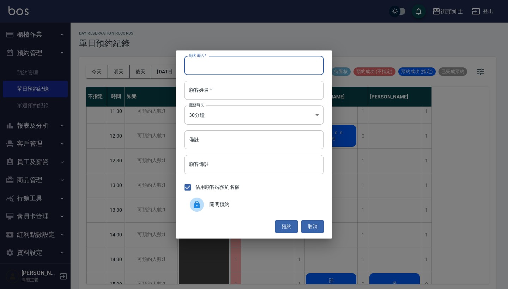
paste input "陳 電話: [PHONE_NUMBER]"
type input "陳 電話: [PHONE_NUMBER]"
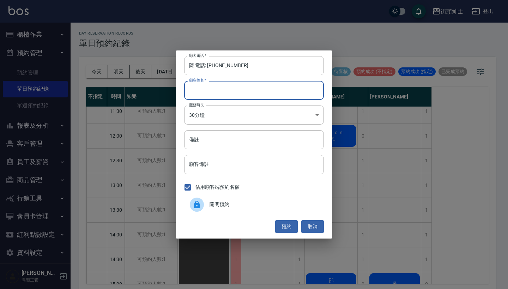
paste input "陳 電話: [PHONE_NUMBER]"
type input "陳 電話: [PHONE_NUMBER]"
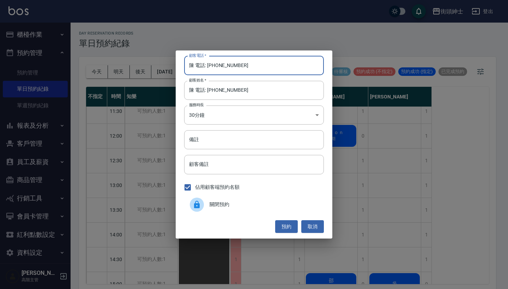
drag, startPoint x: 208, startPoint y: 65, endPoint x: 157, endPoint y: 67, distance: 50.8
click at [157, 67] on div "顧客電話   * 陳 電話: [PHONE_NUMBER] 顧客電話   * 顧客姓名   * 陳 電話: [PHONE_NUMBER] 顧客姓名   * 服…" at bounding box center [254, 144] width 508 height 289
type input "0922200888"
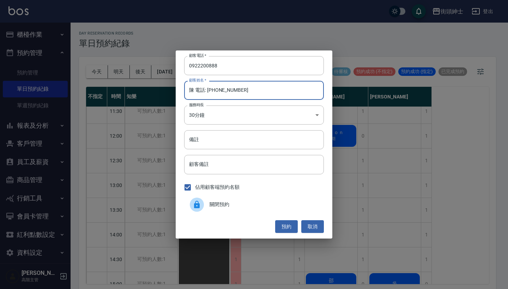
drag, startPoint x: 274, startPoint y: 93, endPoint x: 195, endPoint y: 93, distance: 78.3
click at [195, 93] on input "陳 電話: [PHONE_NUMBER]" at bounding box center [254, 90] width 140 height 19
type input "陳"
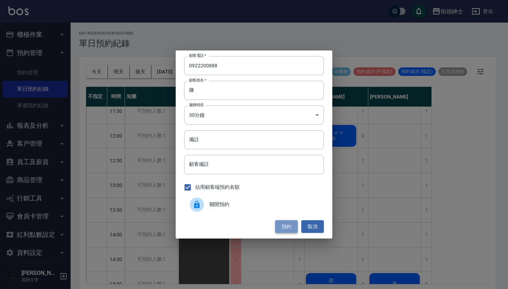
click at [285, 226] on button "預約" at bounding box center [286, 226] width 23 height 13
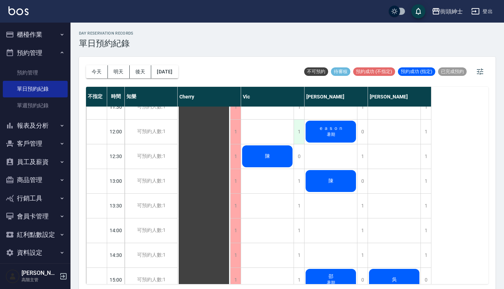
scroll to position [135, 0]
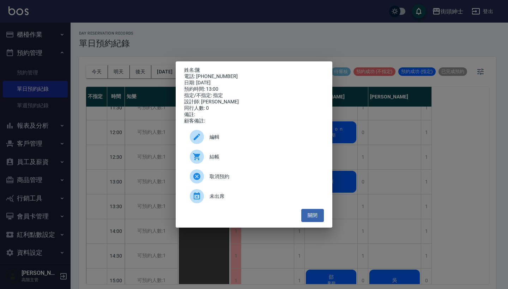
click at [265, 141] on span "編輯" at bounding box center [264, 136] width 109 height 7
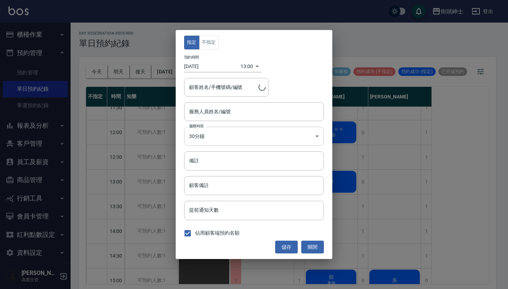
type input "[PERSON_NAME](無代號)"
type input "陳/0922200888"
click at [245, 150] on div "指定 不指定 預約時間 [DATE] 13:00 1755752400000 顧客姓名/手機號碼/編號 陳/0922200888 顧客姓名/手機號碼/編號 服…" at bounding box center [254, 144] width 157 height 229
click at [243, 160] on input "備註" at bounding box center [254, 160] width 140 height 19
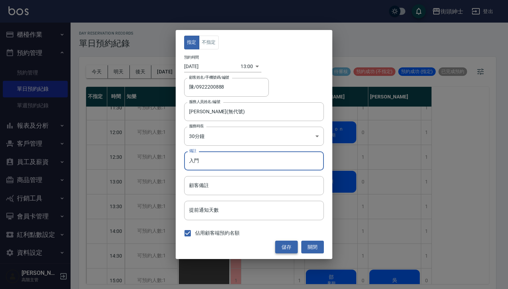
type input "入門"
click at [288, 246] on button "儲存" at bounding box center [286, 247] width 23 height 13
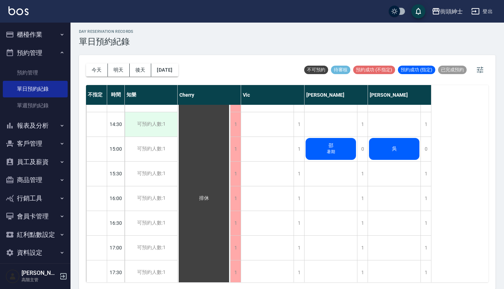
scroll to position [265, 0]
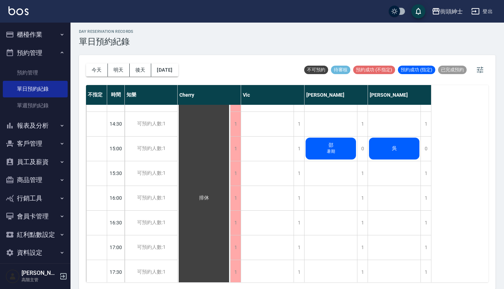
click at [98, 74] on button "今天" at bounding box center [97, 69] width 22 height 13
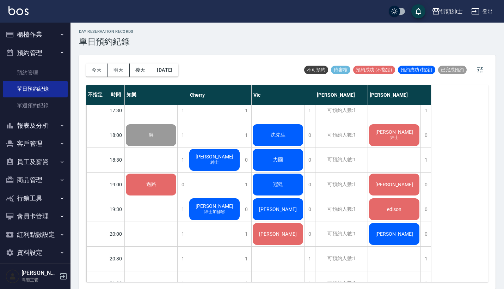
scroll to position [440, 0]
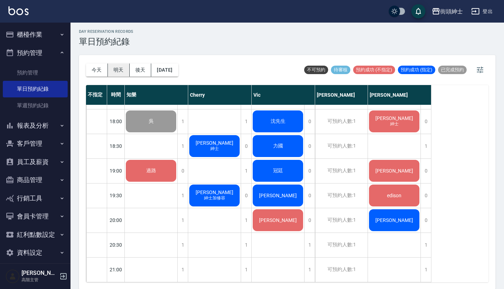
click at [119, 70] on button "明天" at bounding box center [119, 69] width 22 height 13
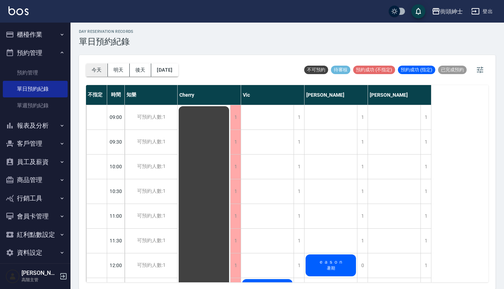
click at [95, 68] on button "今天" at bounding box center [97, 69] width 22 height 13
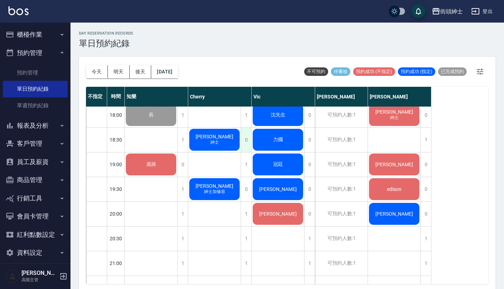
scroll to position [451, 0]
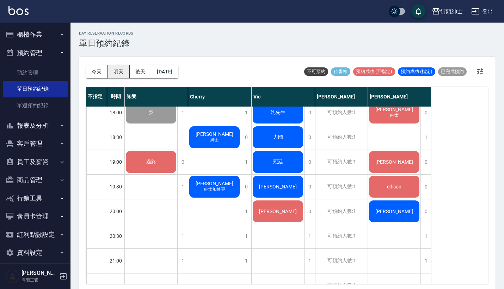
click at [117, 72] on button "明天" at bounding box center [119, 71] width 22 height 13
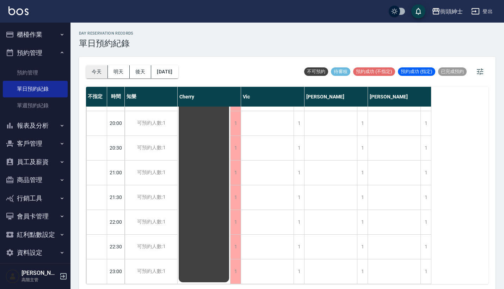
click at [95, 75] on button "今天" at bounding box center [97, 71] width 22 height 13
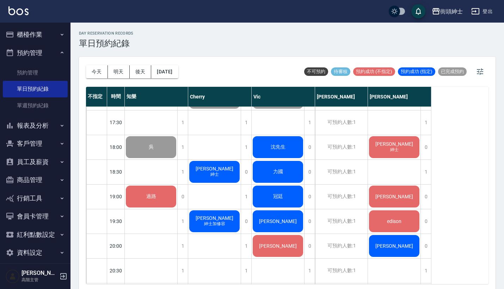
scroll to position [428, 0]
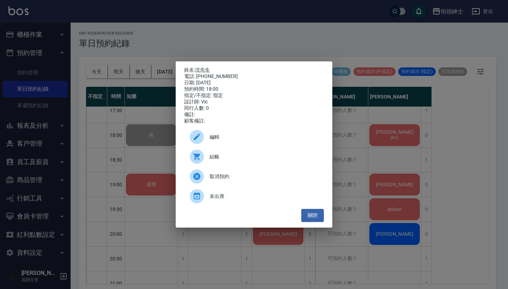
click at [355, 126] on div "姓名: [PERSON_NAME]先生 電話: [PHONE_NUMBER] 日期: [DATE] 預約時間: 18:00 指定/不指定: 指定 設計師: […" at bounding box center [254, 144] width 508 height 289
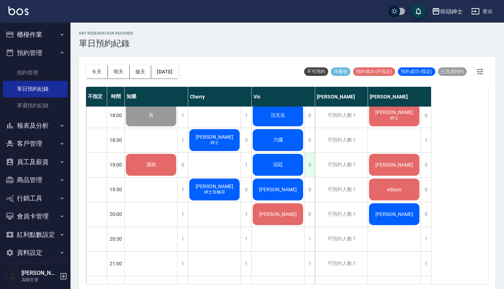
scroll to position [448, 0]
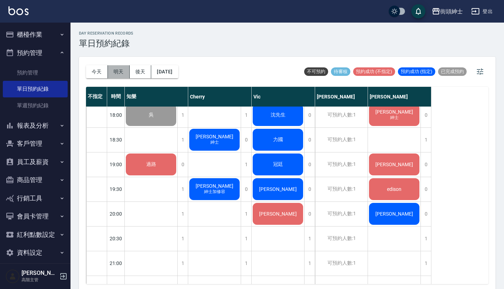
click at [123, 67] on button "明天" at bounding box center [119, 71] width 22 height 13
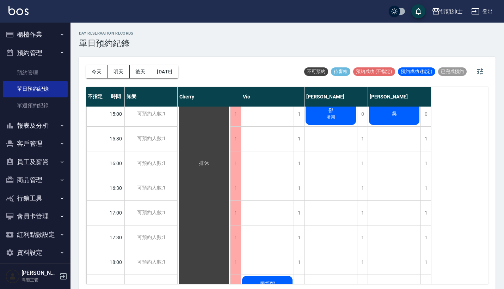
scroll to position [338, 0]
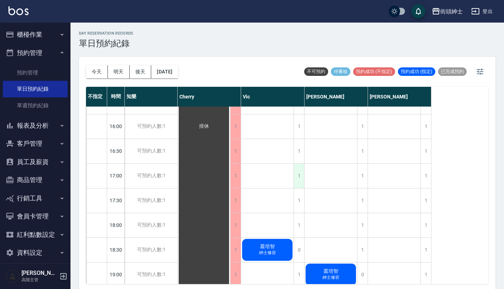
click at [299, 179] on div "1" at bounding box center [299, 176] width 11 height 24
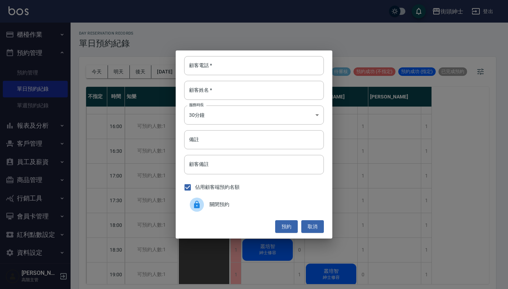
click at [211, 45] on div "顧客電話   * 顧客電話   * 顧客姓名   * 顧客姓名   * 服務時長 30分鐘 1 服務時長 備註 備註 顧客備註 顧客備註 佔用顧客端預約名額 …" at bounding box center [254, 144] width 508 height 289
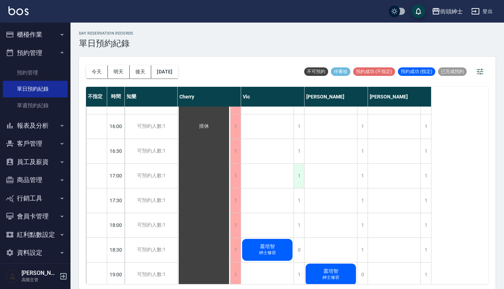
click at [298, 171] on div "1" at bounding box center [299, 176] width 11 height 24
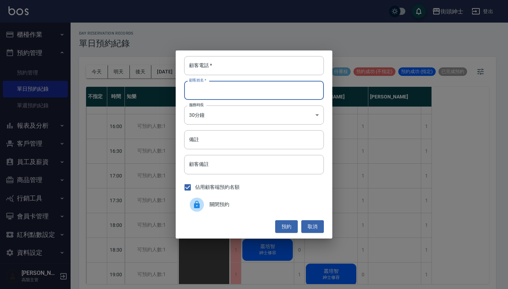
paste input "曾 0918975106"
type input "曾 0918975106"
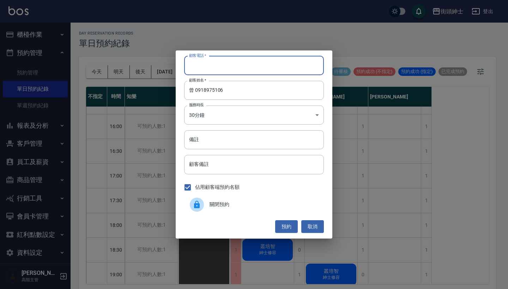
click at [217, 64] on input "顧客電話   *" at bounding box center [254, 65] width 140 height 19
paste input "曾 0918975106"
drag, startPoint x: 196, startPoint y: 66, endPoint x: 165, endPoint y: 65, distance: 31.1
click at [165, 65] on div "顧客電話   * 曾 [PHONE_NUMBER] 顧客電話   * 顧客姓名   * 曾 0918975106 顧客姓名   * 服務時長 30分鐘 1 服…" at bounding box center [254, 144] width 508 height 289
type input "0918975106"
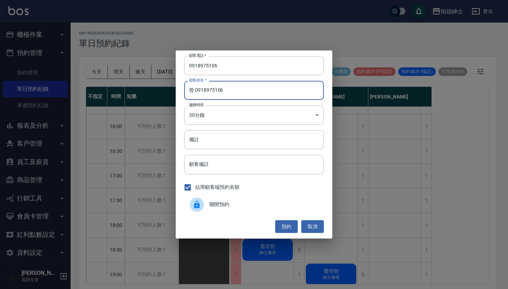
drag, startPoint x: 237, startPoint y: 91, endPoint x: 190, endPoint y: 91, distance: 46.2
click at [190, 91] on input "曾 0918975106" at bounding box center [254, 90] width 140 height 19
drag, startPoint x: 232, startPoint y: 93, endPoint x: 195, endPoint y: 90, distance: 37.1
click at [195, 90] on input "曾 0918975106" at bounding box center [254, 90] width 140 height 19
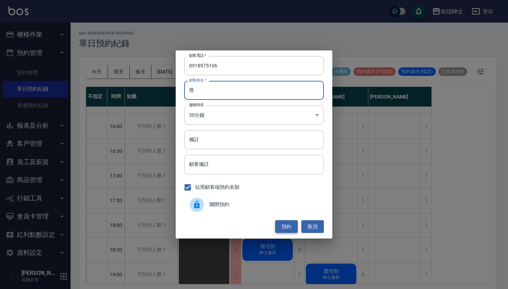
type input "曾"
click at [280, 223] on button "預約" at bounding box center [286, 226] width 23 height 13
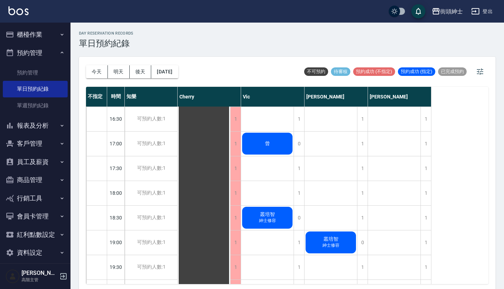
scroll to position [368, 0]
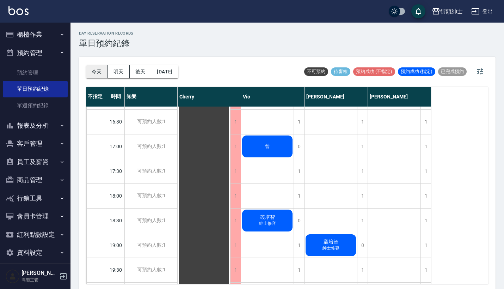
click at [98, 73] on button "今天" at bounding box center [97, 71] width 22 height 13
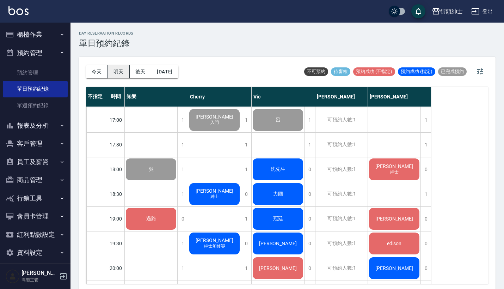
scroll to position [399, 0]
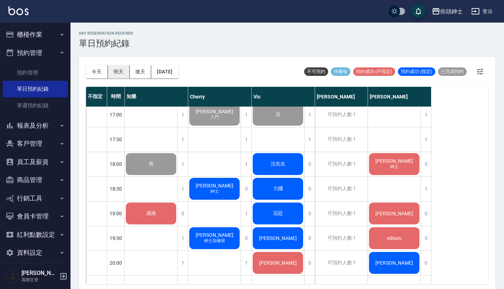
click at [111, 68] on button "明天" at bounding box center [119, 71] width 22 height 13
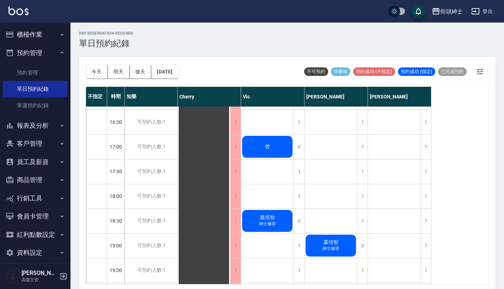
scroll to position [260, 0]
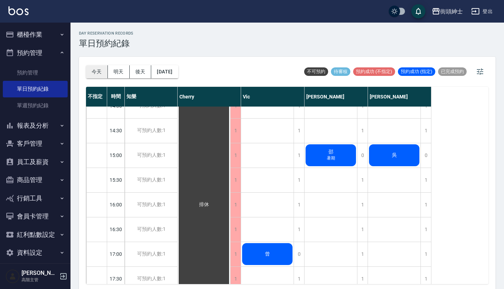
click at [105, 72] on button "今天" at bounding box center [97, 71] width 22 height 13
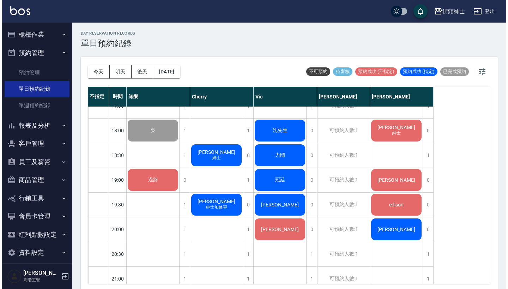
scroll to position [446, 0]
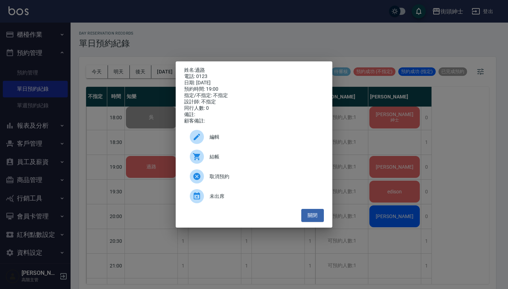
click at [229, 157] on span "結帳" at bounding box center [264, 156] width 109 height 7
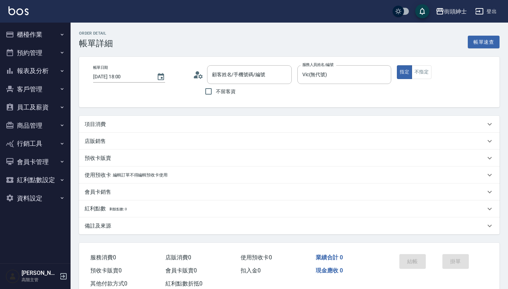
type input "沈先生/0954087368/null"
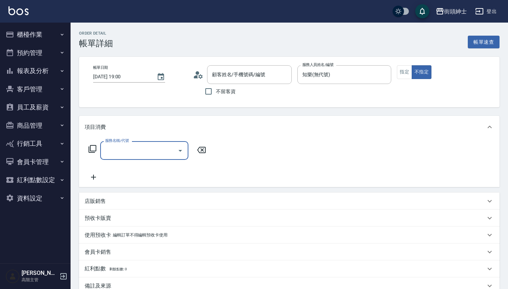
type input "過路/0123/null"
click at [146, 152] on input "服務名稱/代號" at bounding box center [138, 150] width 71 height 12
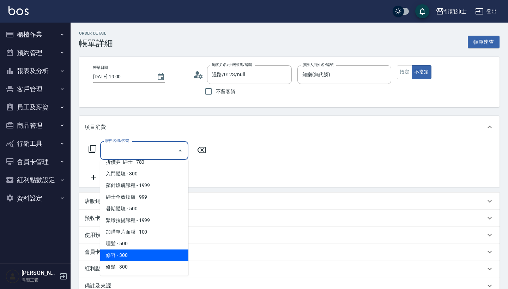
scroll to position [30, 0]
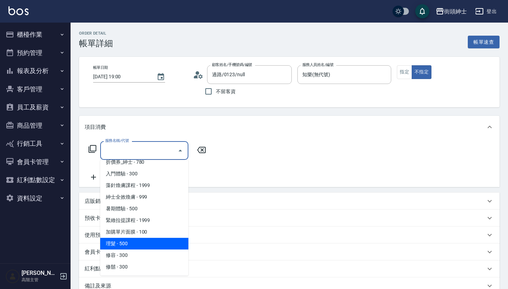
click at [146, 247] on span "理髮 - 500" at bounding box center [144, 244] width 88 height 12
type input "理髮(A02)"
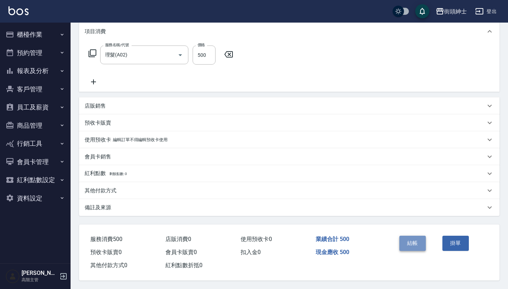
scroll to position [99, 0]
click at [403, 244] on button "結帳" at bounding box center [412, 243] width 26 height 15
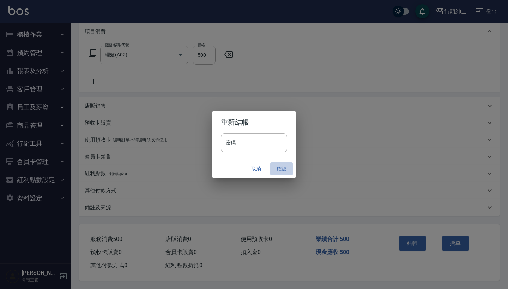
click at [283, 165] on button "確認" at bounding box center [281, 168] width 23 height 13
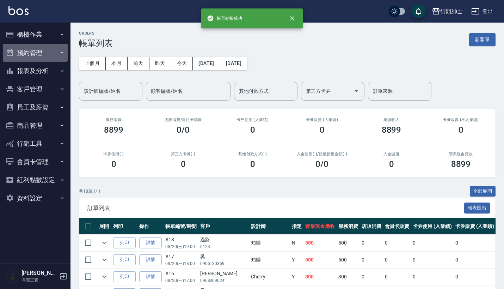
click at [43, 48] on button "預約管理" at bounding box center [35, 53] width 65 height 18
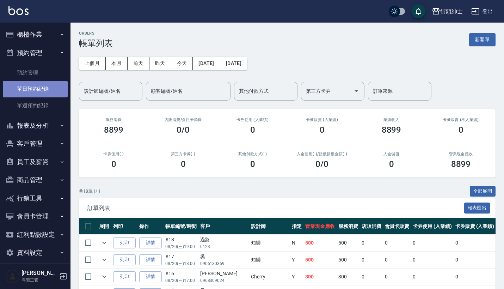
click at [46, 86] on link "單日預約紀錄" at bounding box center [35, 89] width 65 height 16
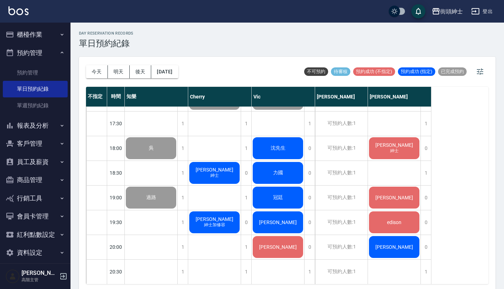
scroll to position [420, 0]
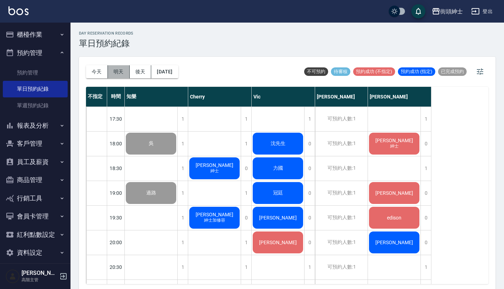
click at [119, 74] on button "明天" at bounding box center [119, 71] width 22 height 13
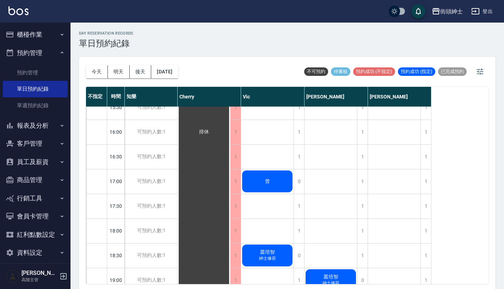
scroll to position [332, 0]
click at [301, 205] on div "1" at bounding box center [299, 207] width 11 height 24
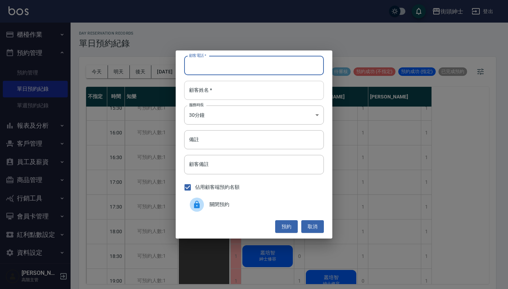
paste input "0966322686 Arthur"
type input "0966322686 Arthur"
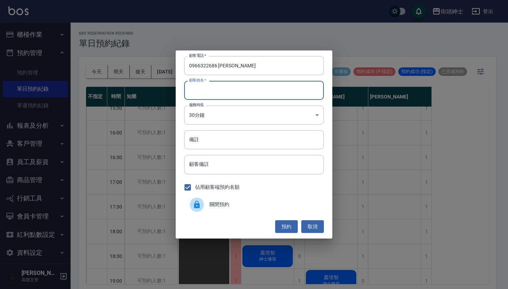
paste input "0966322686 Arthur"
type input "0966322686 Arthur"
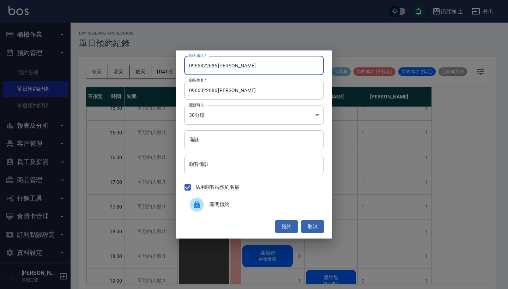
drag, startPoint x: 241, startPoint y: 72, endPoint x: 217, endPoint y: 65, distance: 24.7
click at [217, 65] on input "0966322686 Arthur" at bounding box center [254, 65] width 140 height 19
type input "0966322686"
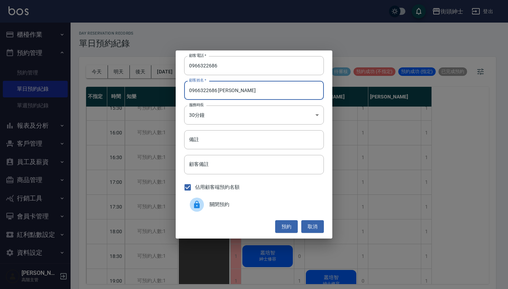
drag, startPoint x: 218, startPoint y: 91, endPoint x: 153, endPoint y: 86, distance: 64.8
click at [153, 86] on div "顧客電話   * 0966322686 顧客電話   * 顧客姓名   * 0966322686 Arthur 顧客姓名   * 服務時長 30分鐘 1 服務…" at bounding box center [254, 144] width 508 height 289
type input "Arthur"
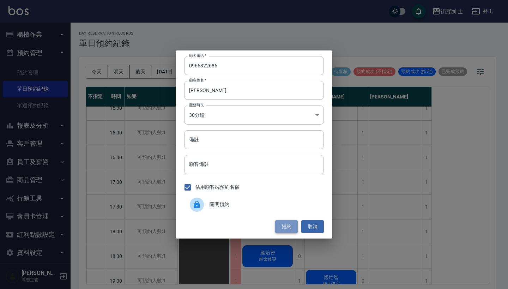
click at [285, 222] on button "預約" at bounding box center [286, 226] width 23 height 13
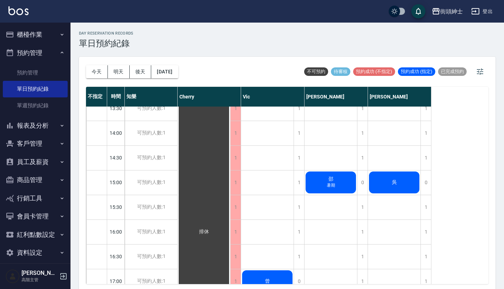
scroll to position [158, 0]
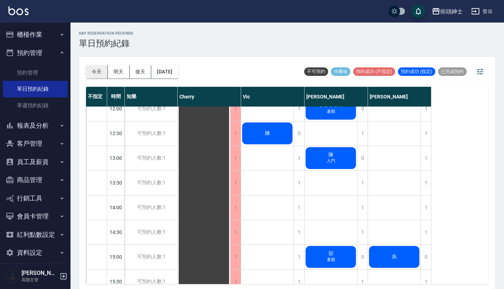
click at [87, 72] on button "今天" at bounding box center [97, 71] width 22 height 13
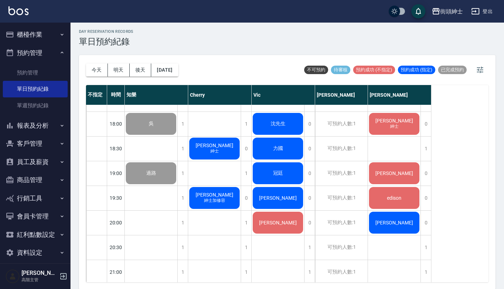
scroll to position [437, 0]
